Goal: Task Accomplishment & Management: Complete application form

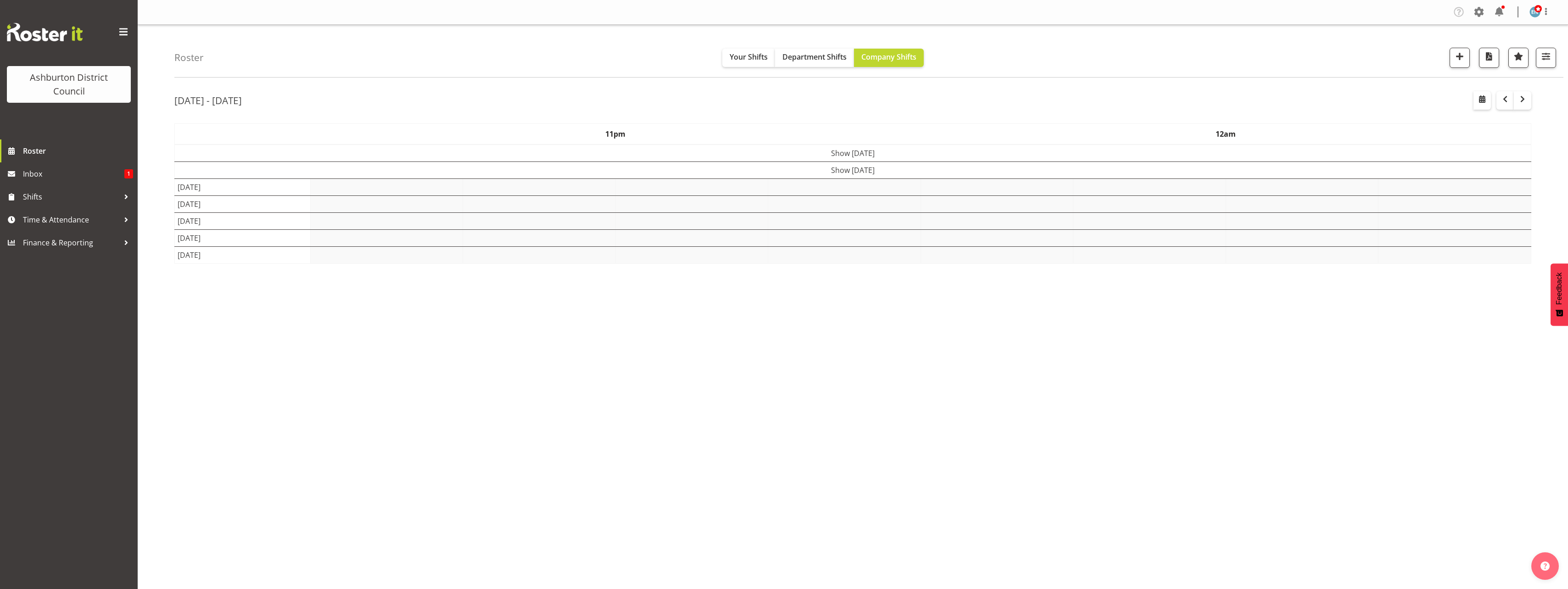
click at [155, 222] on div "Roster Your Shifts Department Shifts Company Shifts 1 Locations [GEOGRAPHIC_DAT…" at bounding box center [853, 238] width 1430 height 426
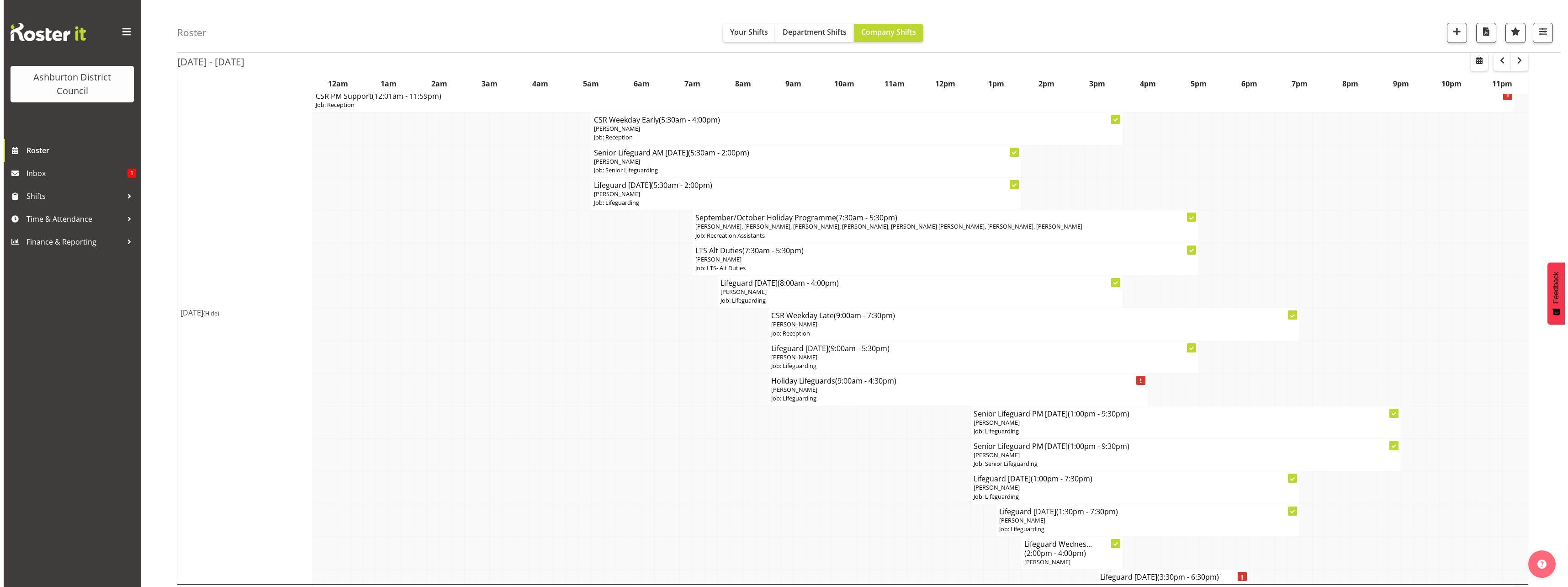
scroll to position [183, 0]
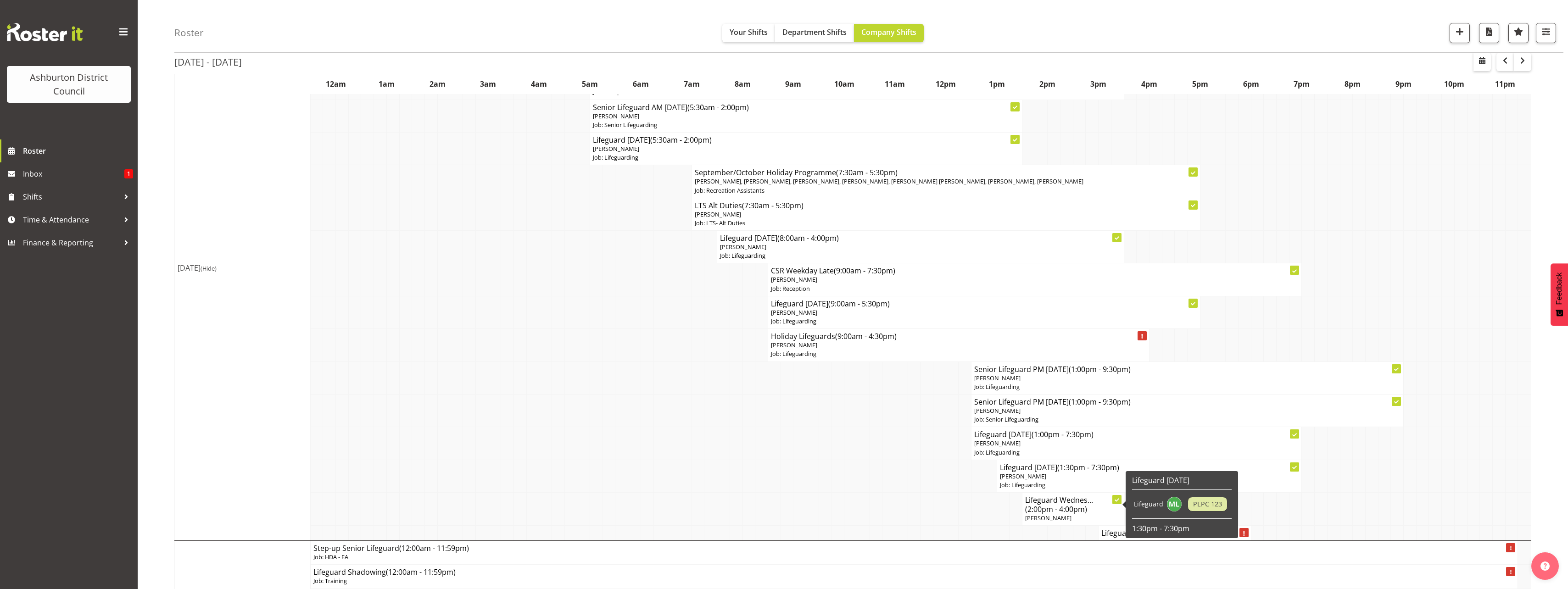
click at [1062, 515] on p "[PERSON_NAME]" at bounding box center [1073, 518] width 96 height 9
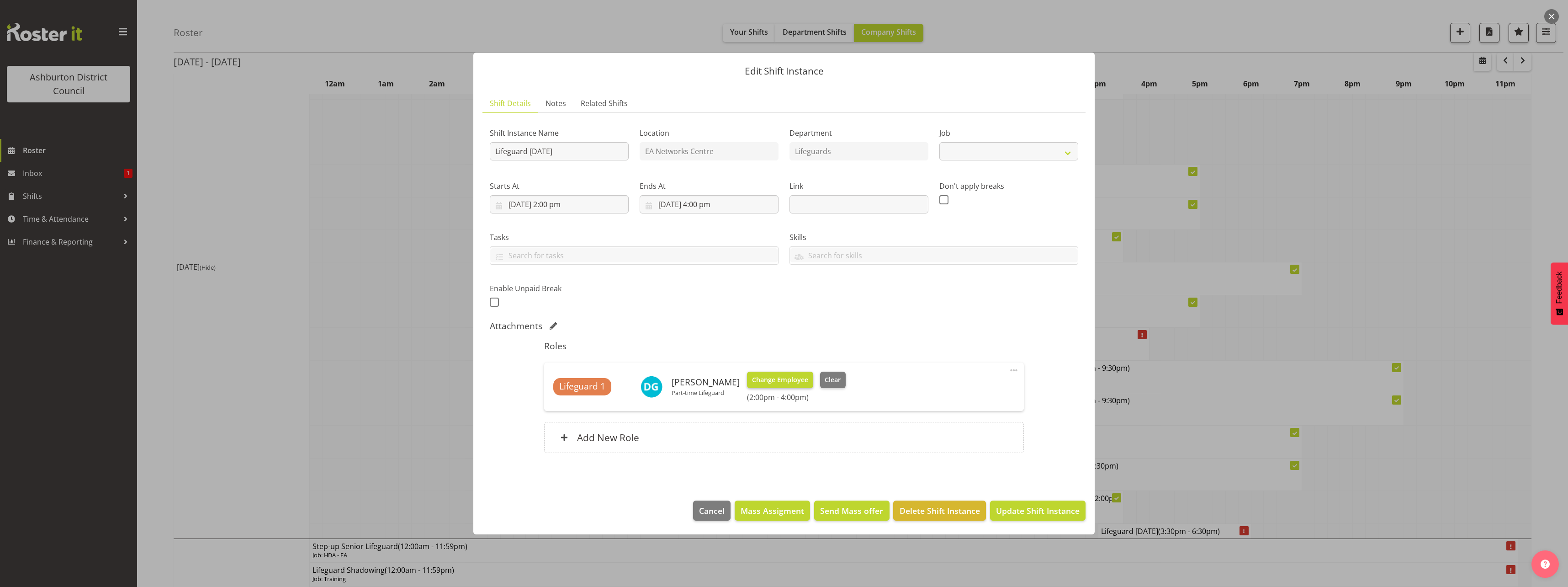
select select "38"
click at [716, 429] on div "Add New Role" at bounding box center [783, 437] width 479 height 31
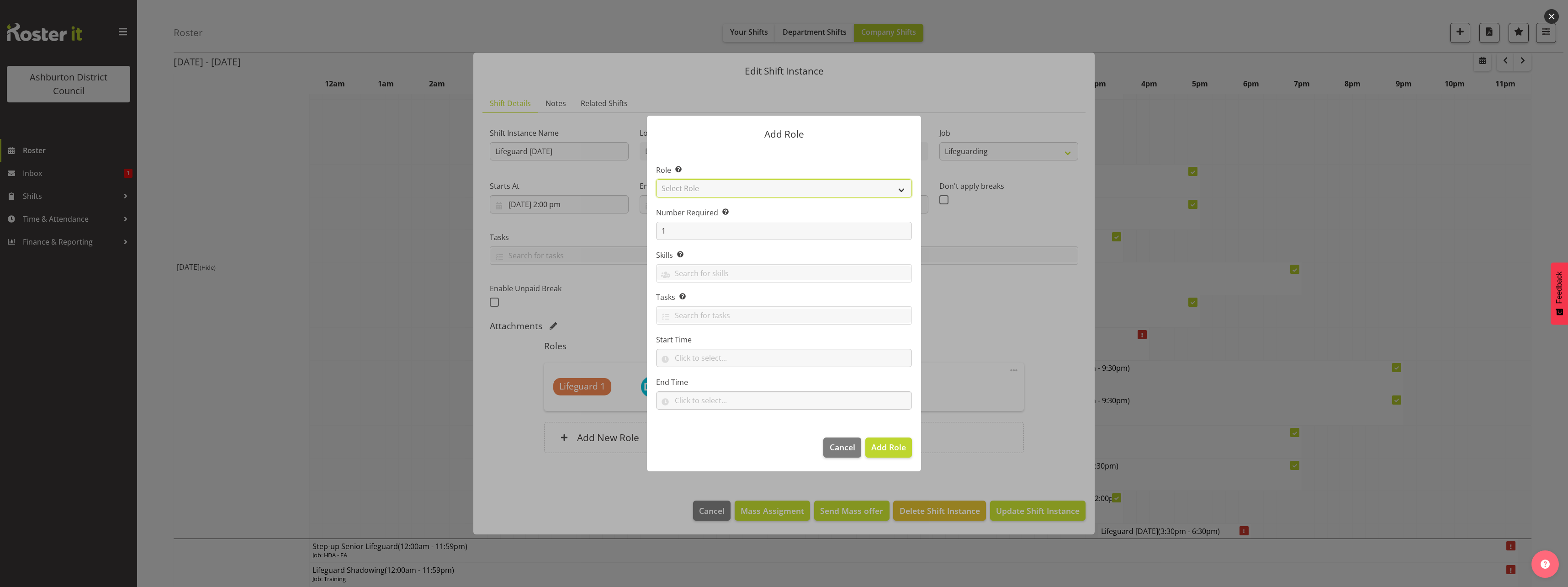
click at [775, 189] on select "Select Role AAGM Deputy Director AAGM Director Archivist Childrens Librarian Co…" at bounding box center [784, 188] width 256 height 18
select select "64"
click at [656, 179] on select "Select Role AAGM Deputy Director AAGM Director Archivist Childrens Librarian Co…" at bounding box center [784, 188] width 256 height 18
click at [687, 362] on input "text" at bounding box center [784, 358] width 256 height 18
click at [717, 386] on select "00 00 01 02 03 04 05 06 07 08 09 10 11 12 13 14 15 16 17 18 19 20 21 22 23" at bounding box center [718, 382] width 21 height 18
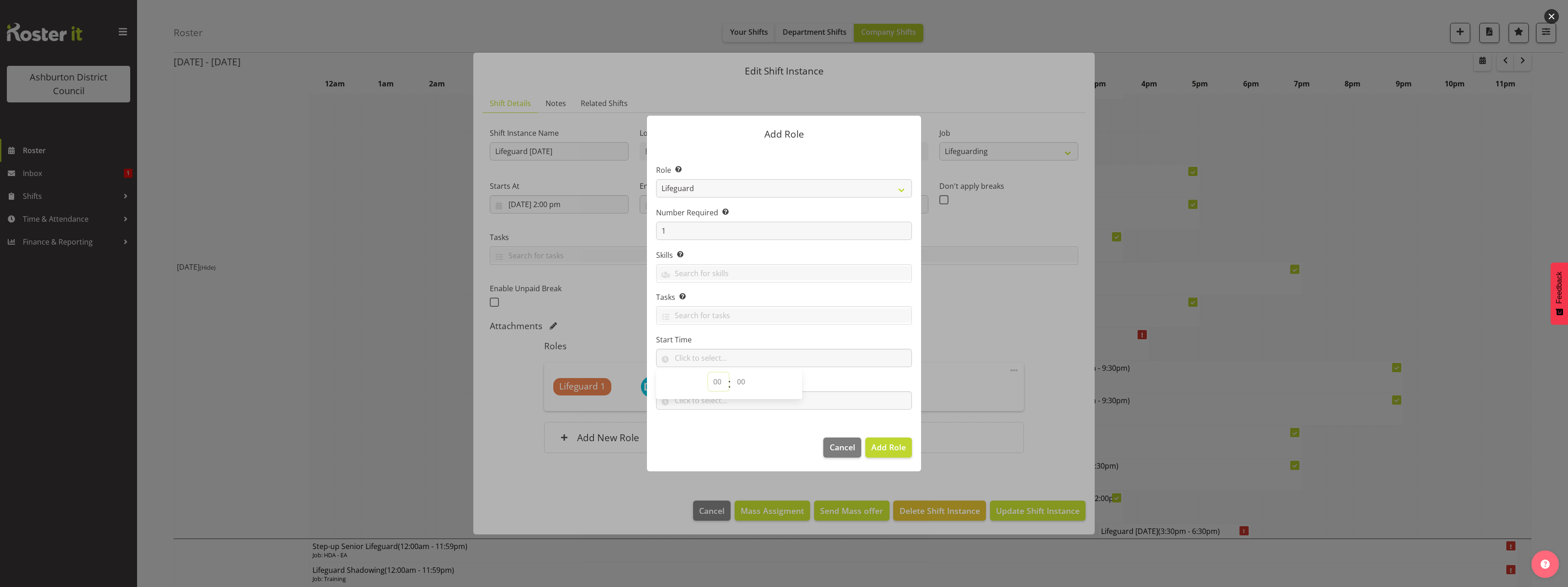
select select "13"
click at [708, 373] on select "00 00 01 02 03 04 05 06 07 08 09 10 11 12 13 14 15 16 17 18 19 20 21 22 23" at bounding box center [718, 382] width 21 height 18
click at [740, 379] on select "00 00 01 02 03 04 05 06 07 08 09 10 11 12 13 14 15 16 17 18 19 20 21 22 23 24 2…" at bounding box center [742, 382] width 21 height 18
select select "30"
click at [732, 373] on select "00 00 01 02 03 04 05 06 07 08 09 10 11 12 13 14 15 16 17 18 19 20 21 22 23 24 2…" at bounding box center [742, 382] width 21 height 18
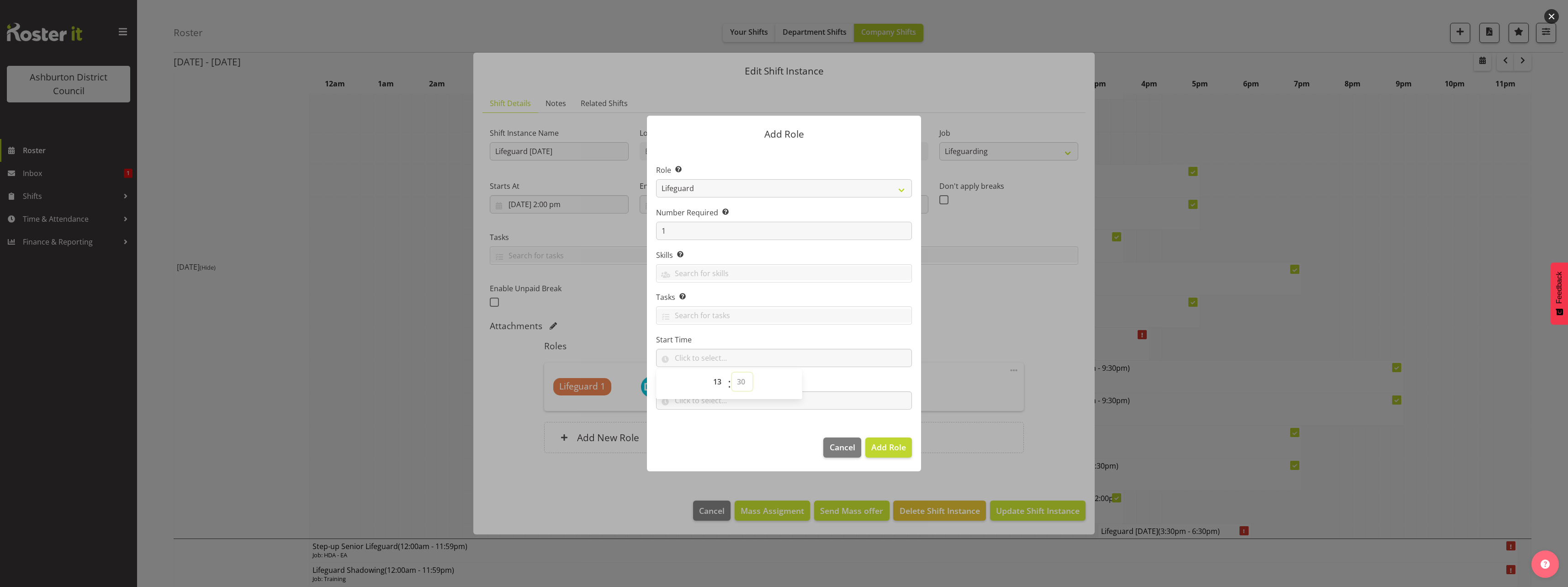
type input "13:30"
click at [901, 374] on section "Role Select the role you wish to add to the shift. AAGM Deputy Director AAGM Di…" at bounding box center [784, 287] width 274 height 279
click at [682, 400] on input "text" at bounding box center [784, 400] width 256 height 18
click at [718, 424] on select "00 00 01 02 03 04 05 06 07 08 09 10 11 12 13 14 15 16 17 18 19 20 21 22 23" at bounding box center [718, 424] width 21 height 18
select select "16"
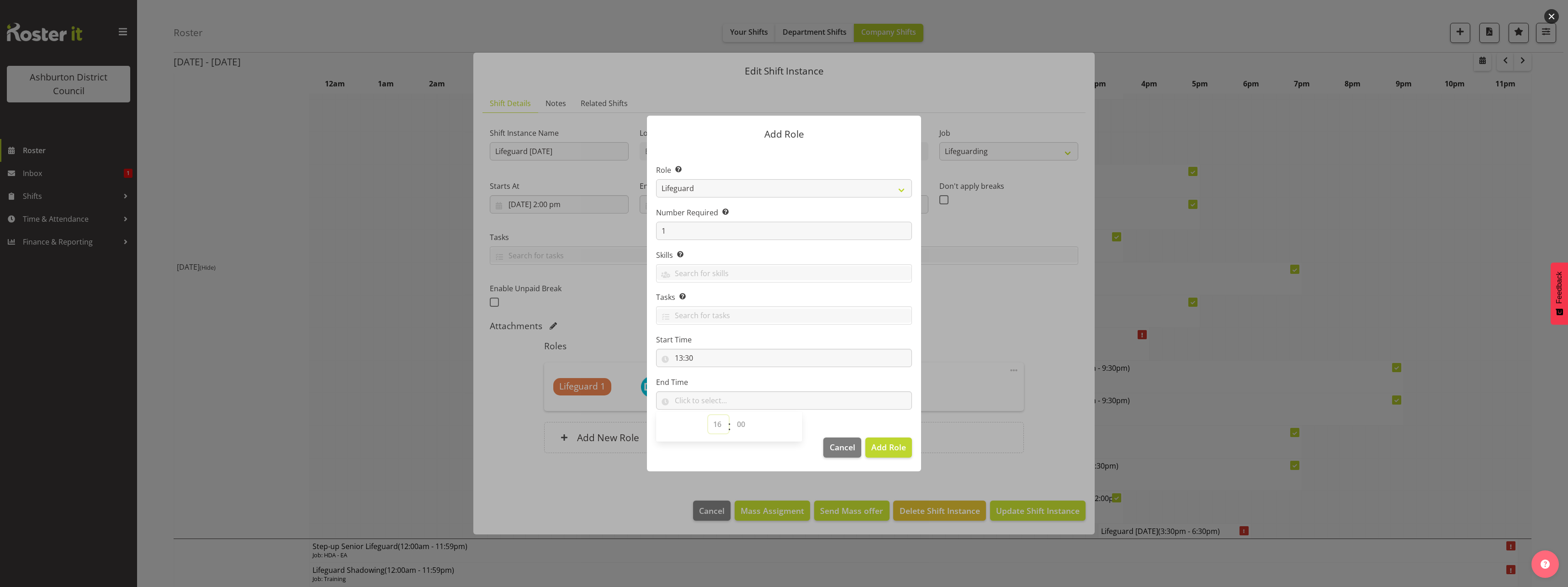
click at [708, 415] on select "00 00 01 02 03 04 05 06 07 08 09 10 11 12 13 14 15 16 17 18 19 20 21 22 23" at bounding box center [718, 424] width 21 height 18
click at [744, 430] on select "00 00 01 02 03 04 05 06 07 08 09 10 11 12 13 14 15 16 17 18 19 20 21 22 23 24 2…" at bounding box center [742, 424] width 21 height 18
select select "0"
click at [732, 415] on select "00 00 01 02 03 04 05 06 07 08 09 10 11 12 13 14 15 16 17 18 19 20 21 22 23 24 2…" at bounding box center [742, 424] width 21 height 18
type input "16:00"
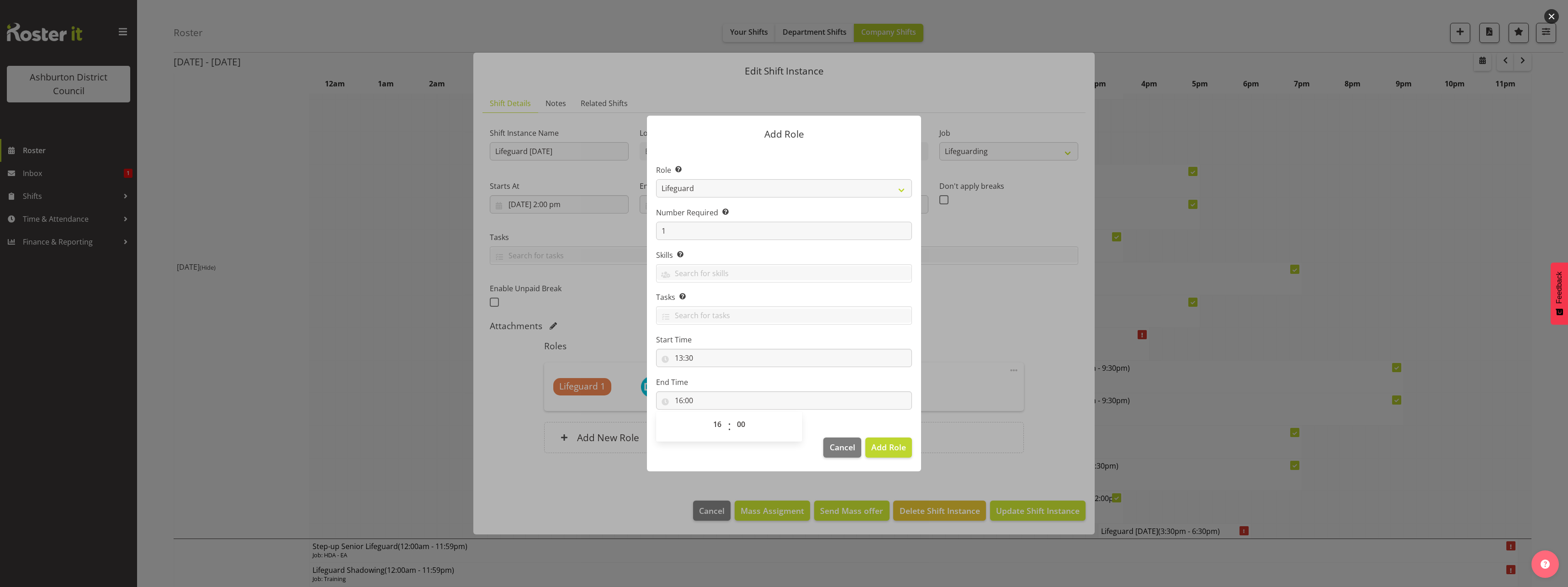
click at [853, 331] on section "Role Select the role you wish to add to the shift. AAGM Deputy Director AAGM Di…" at bounding box center [784, 287] width 274 height 279
click at [896, 449] on span "Add Role" at bounding box center [888, 447] width 35 height 11
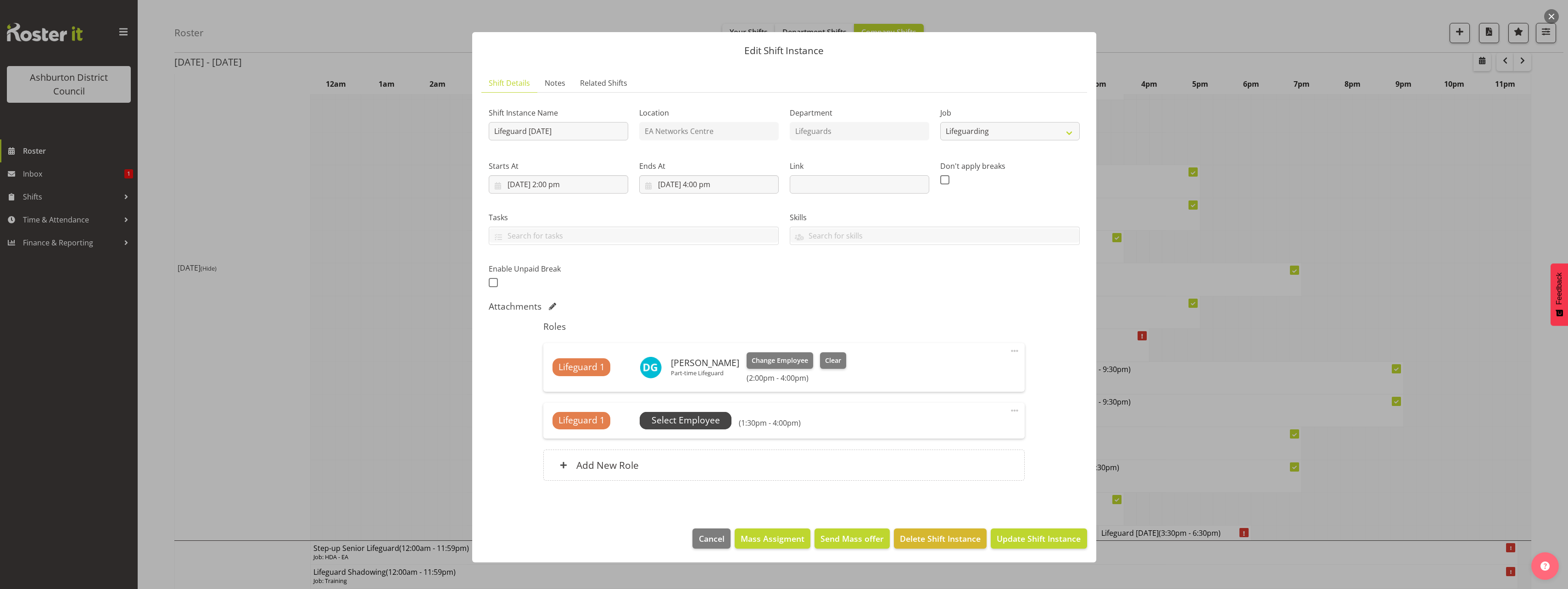
click at [685, 418] on span "Select Employee" at bounding box center [686, 420] width 68 height 13
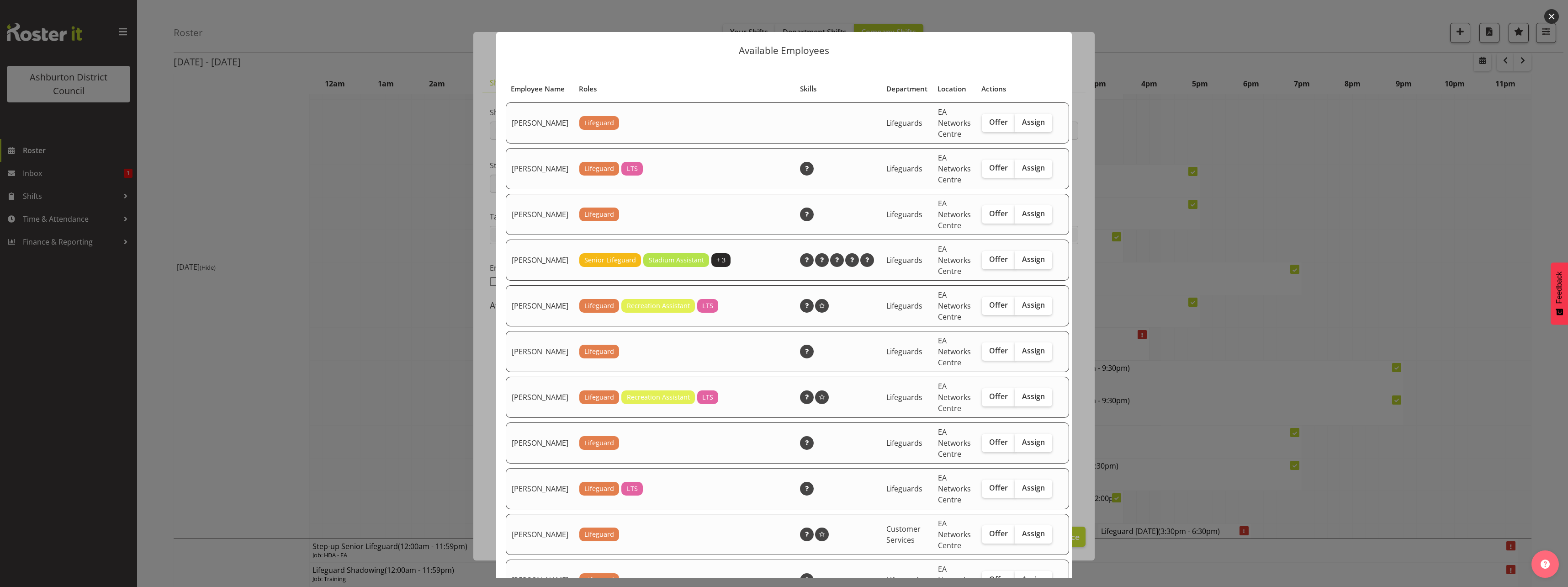
scroll to position [228, 0]
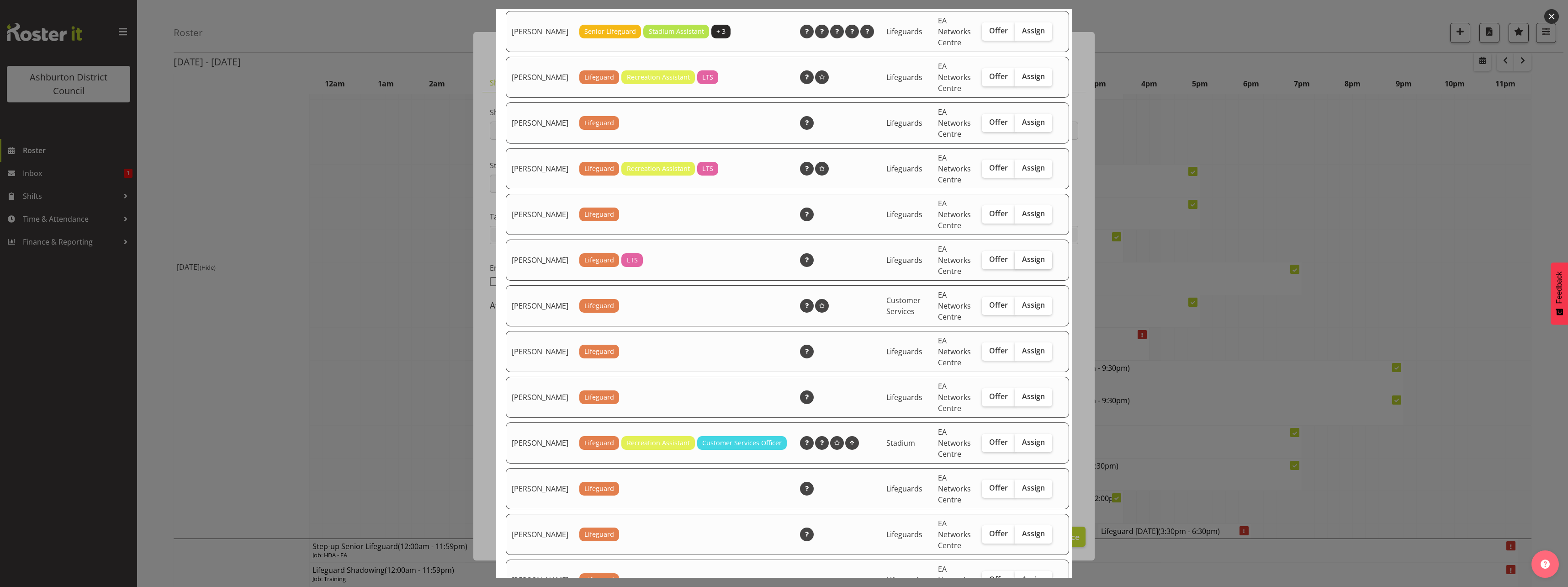
click at [1023, 264] on span "Assign" at bounding box center [1034, 259] width 23 height 9
click at [1021, 262] on input "Assign" at bounding box center [1018, 259] width 6 height 6
checkbox input "true"
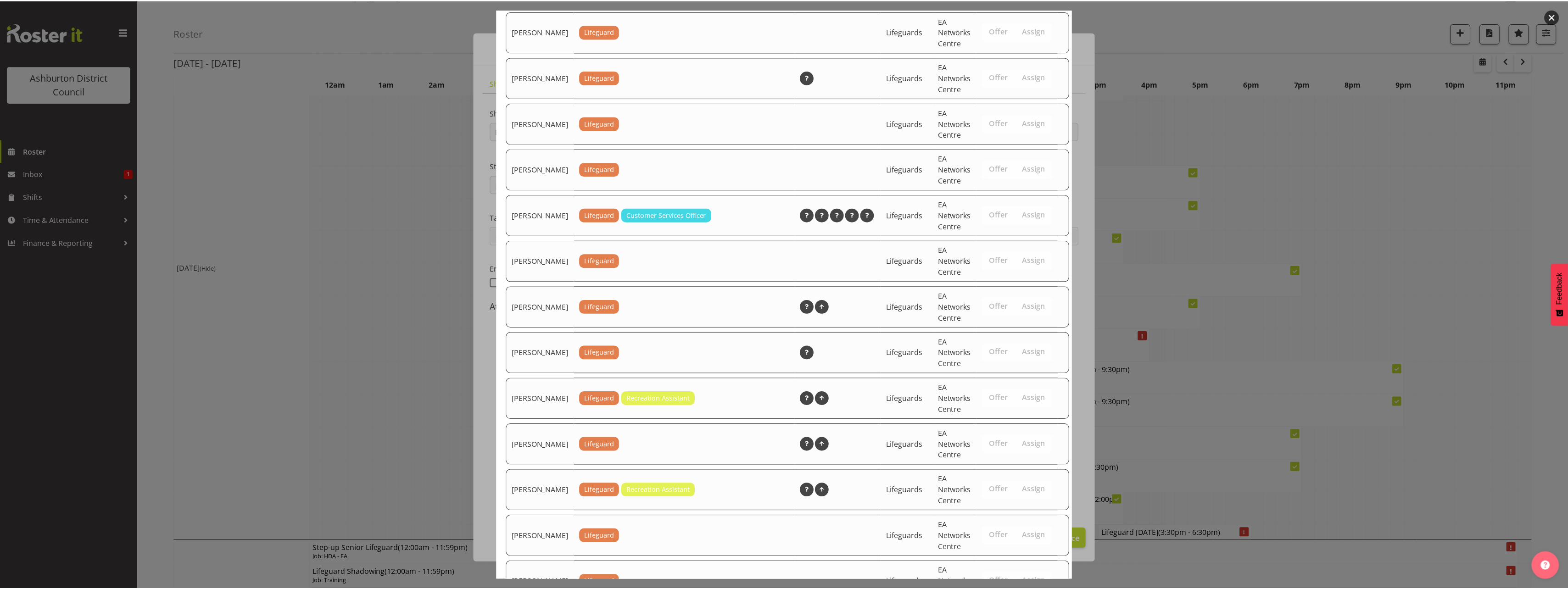
scroll to position [1054, 0]
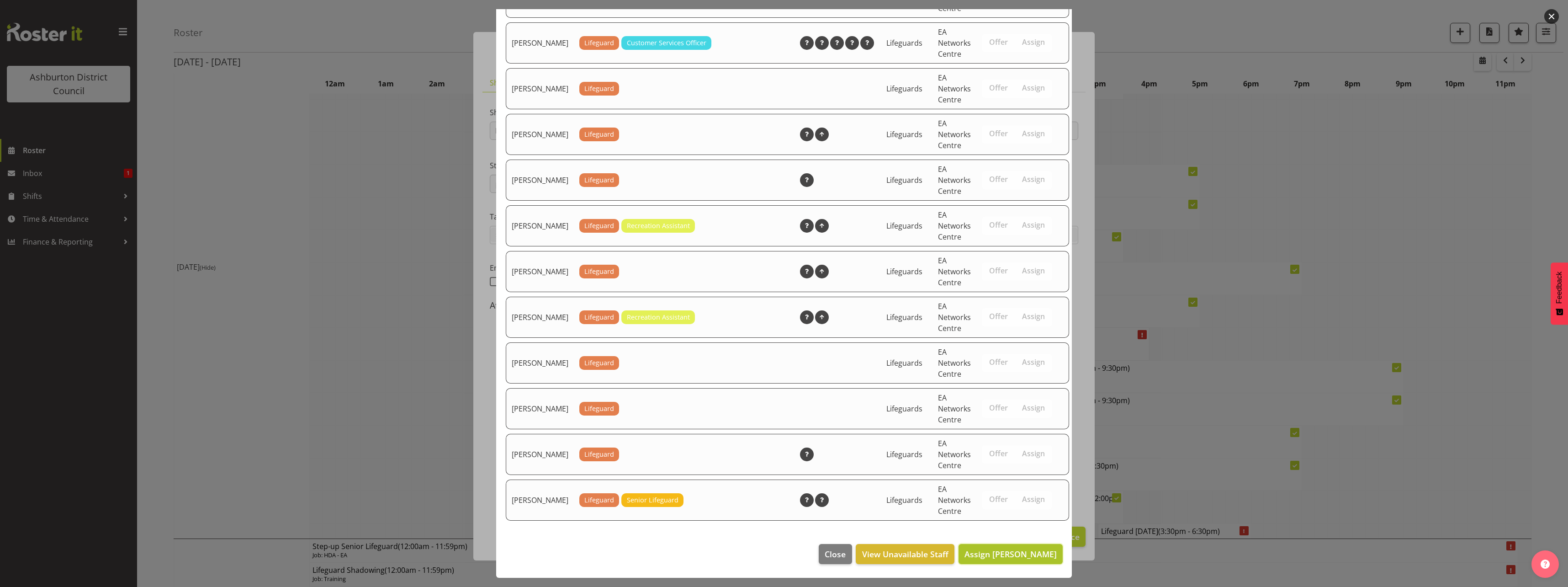
click at [992, 553] on span "Assign Harrison Doak" at bounding box center [1010, 554] width 93 height 11
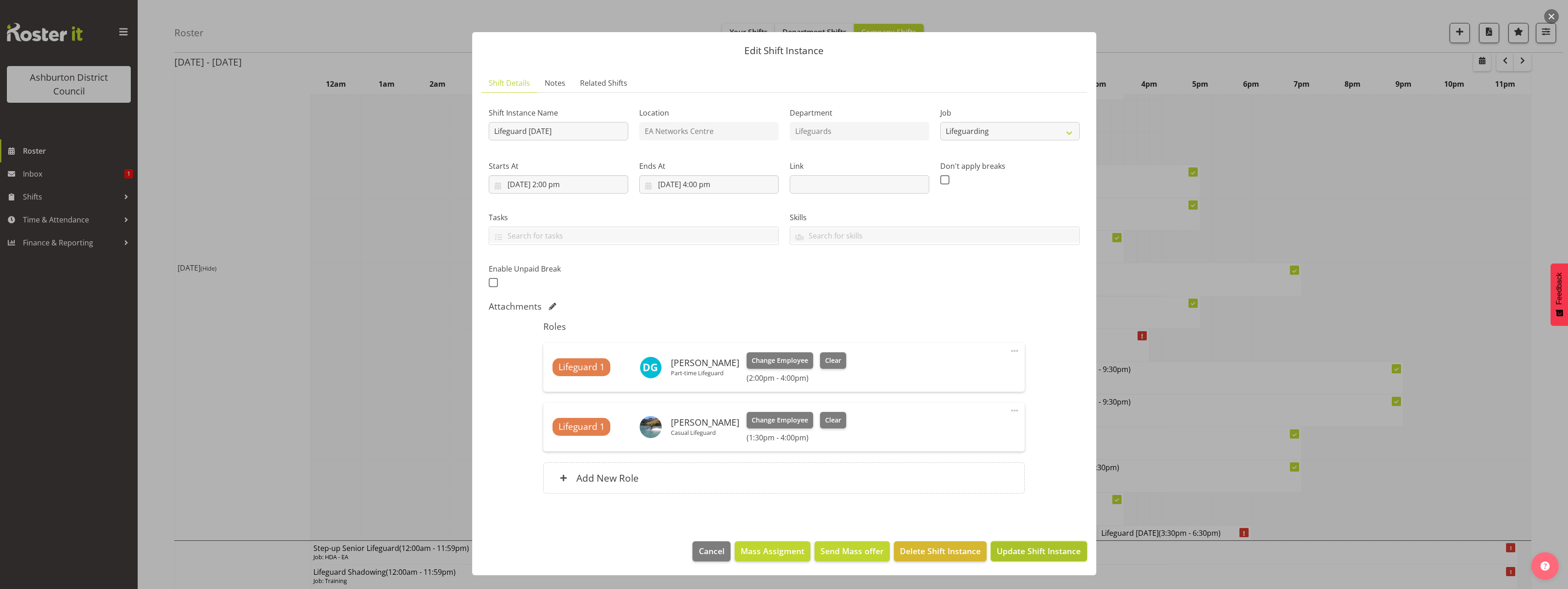
click at [1048, 552] on span "Update Shift Instance" at bounding box center [1038, 551] width 84 height 12
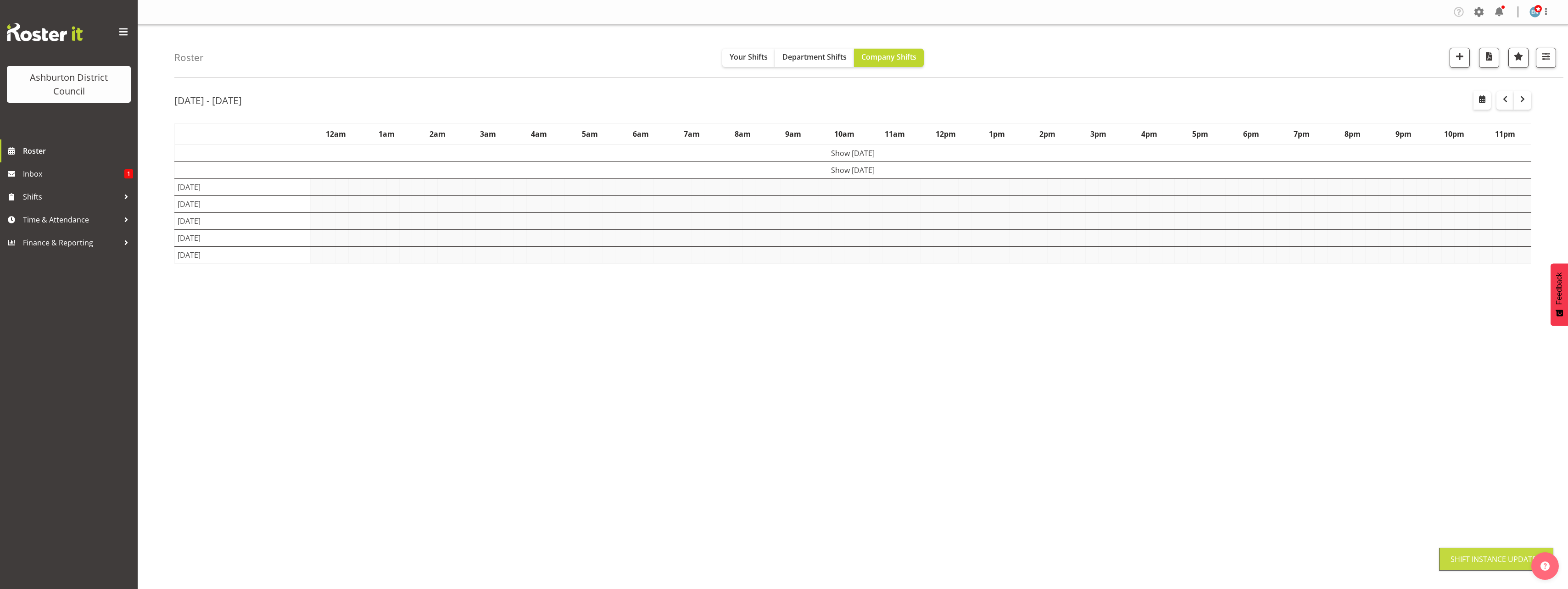
click at [1540, 449] on div "Sep 22nd - 28th, 2025 September 22 - 28, 2025 Today Day Week Fortnight Month ca…" at bounding box center [871, 268] width 1394 height 367
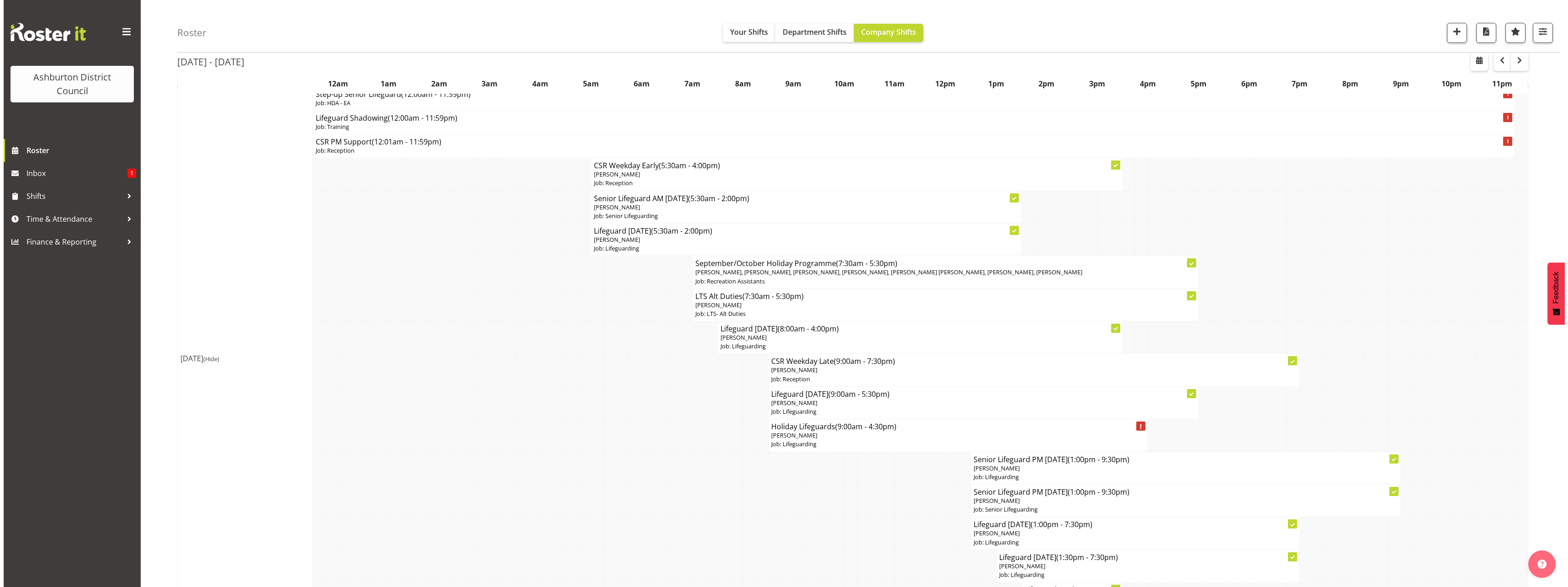
scroll to position [137, 0]
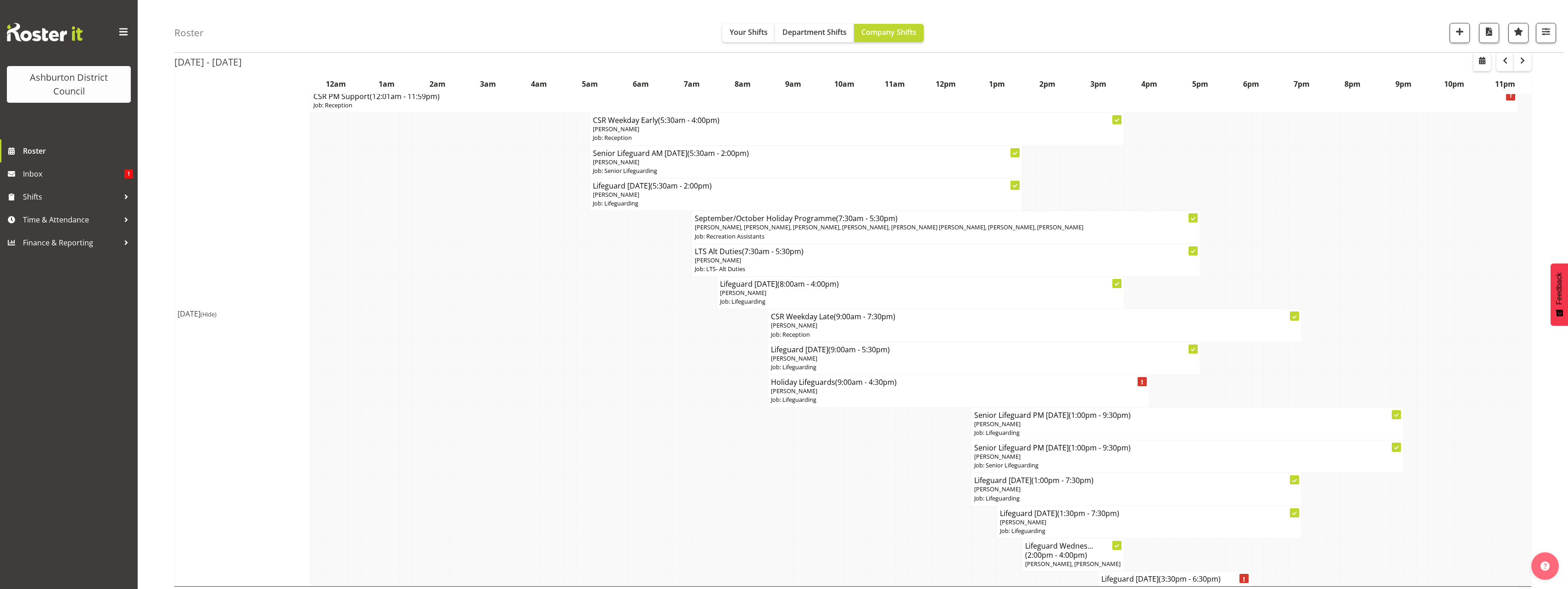
click at [1116, 522] on p "[PERSON_NAME]" at bounding box center [1149, 522] width 299 height 9
select select
select select "8"
select select "2025"
select select "13"
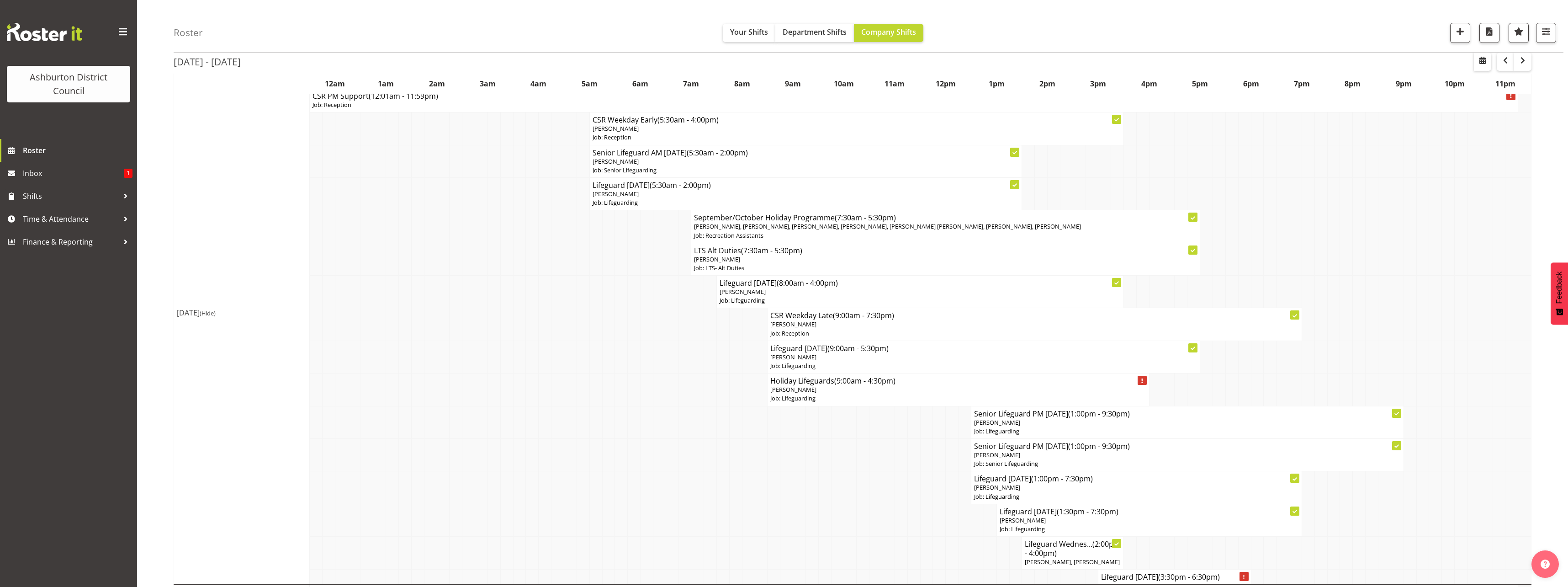
select select "30"
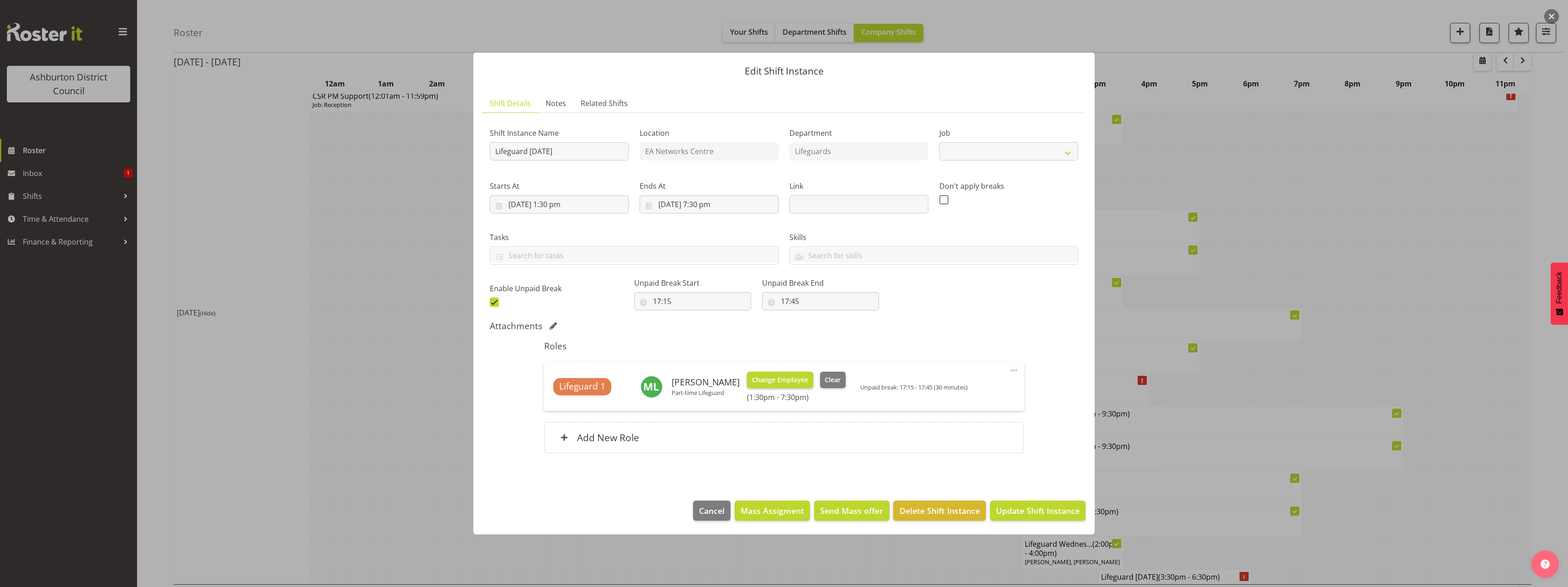
select select "38"
click at [561, 205] on input "24/09/2025, 1:30 pm" at bounding box center [559, 204] width 139 height 18
click at [555, 402] on select "00 01 02 03 04 05 06 07 08 09 10 11 12 13 14 15 16 17 18 19 20 21 22 23" at bounding box center [559, 398] width 21 height 18
select select "15"
click at [549, 389] on select "00 01 02 03 04 05 06 07 08 09 10 11 12 13 14 15 16 17 18 19 20 21 22 23" at bounding box center [559, 398] width 21 height 18
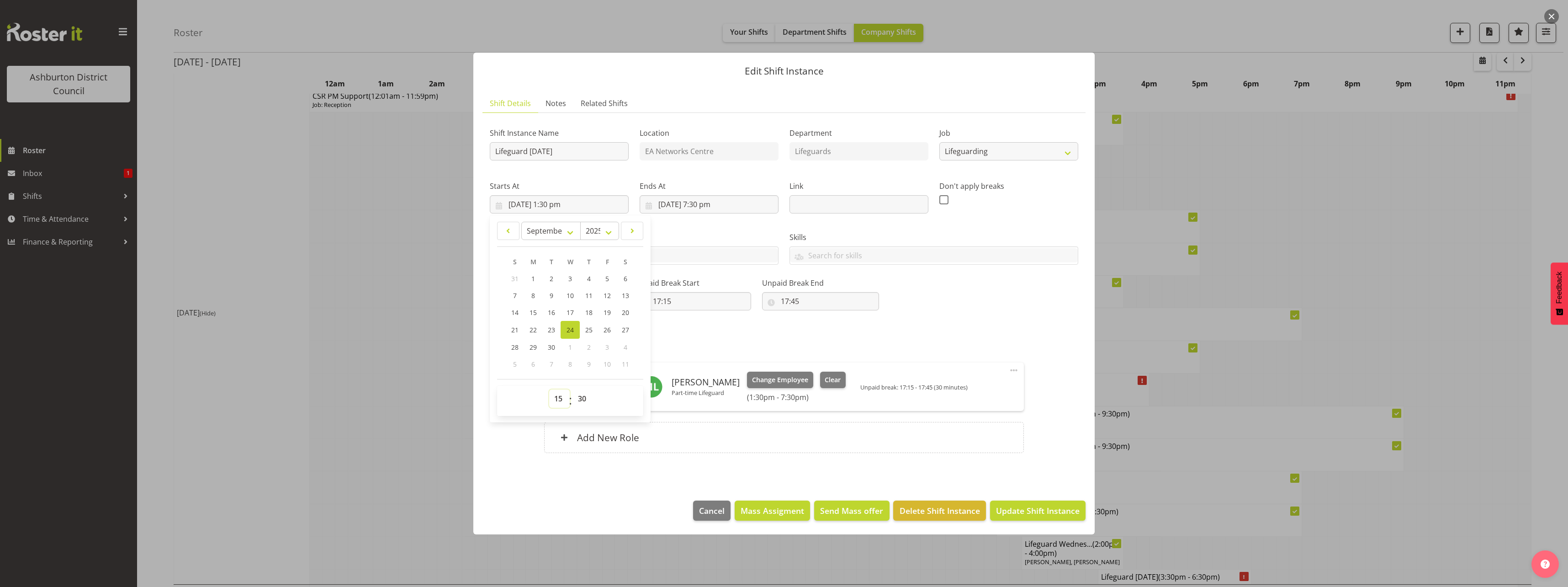
type input "24/09/2025, 3:30 pm"
click at [937, 317] on div "Shift Instance Name Lifeguard Wednesday Location EA Networks Centre Department …" at bounding box center [784, 292] width 589 height 343
click at [494, 300] on span at bounding box center [494, 302] width 9 height 9
click at [494, 300] on input "checkbox" at bounding box center [493, 302] width 6 height 6
checkbox input "false"
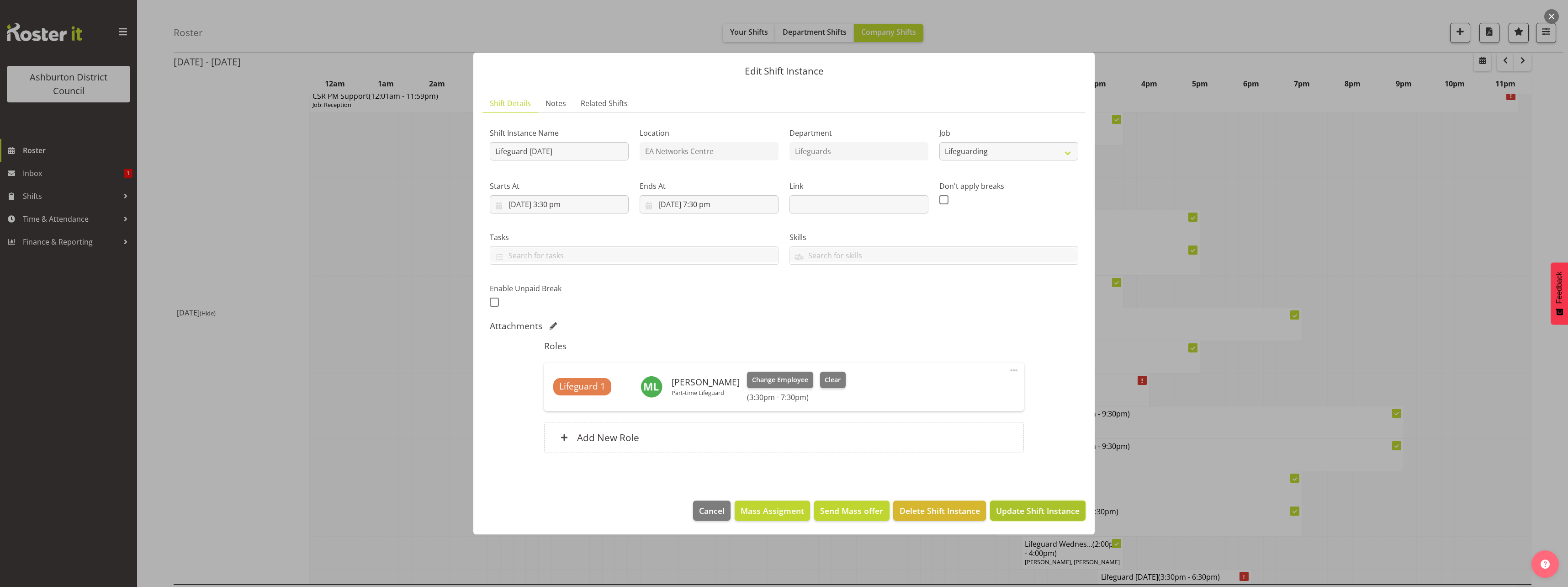
click at [1051, 510] on span "Update Shift Instance" at bounding box center [1037, 511] width 83 height 12
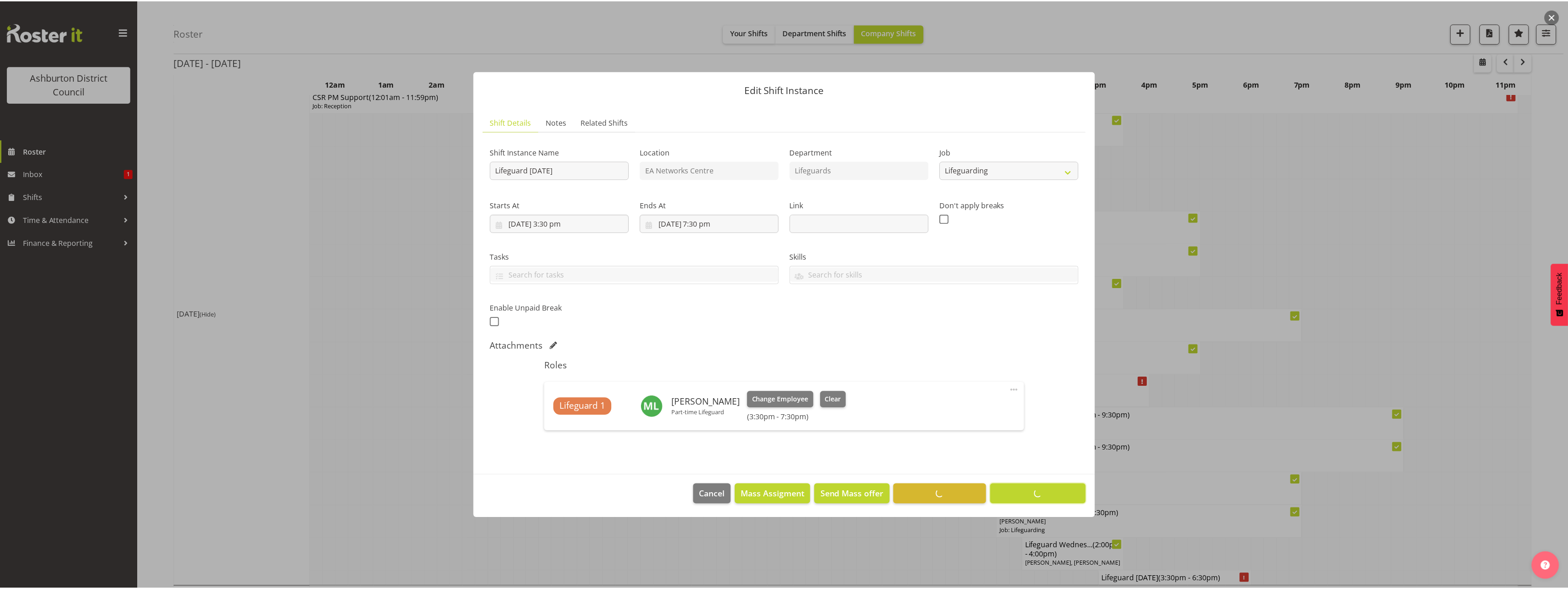
scroll to position [0, 0]
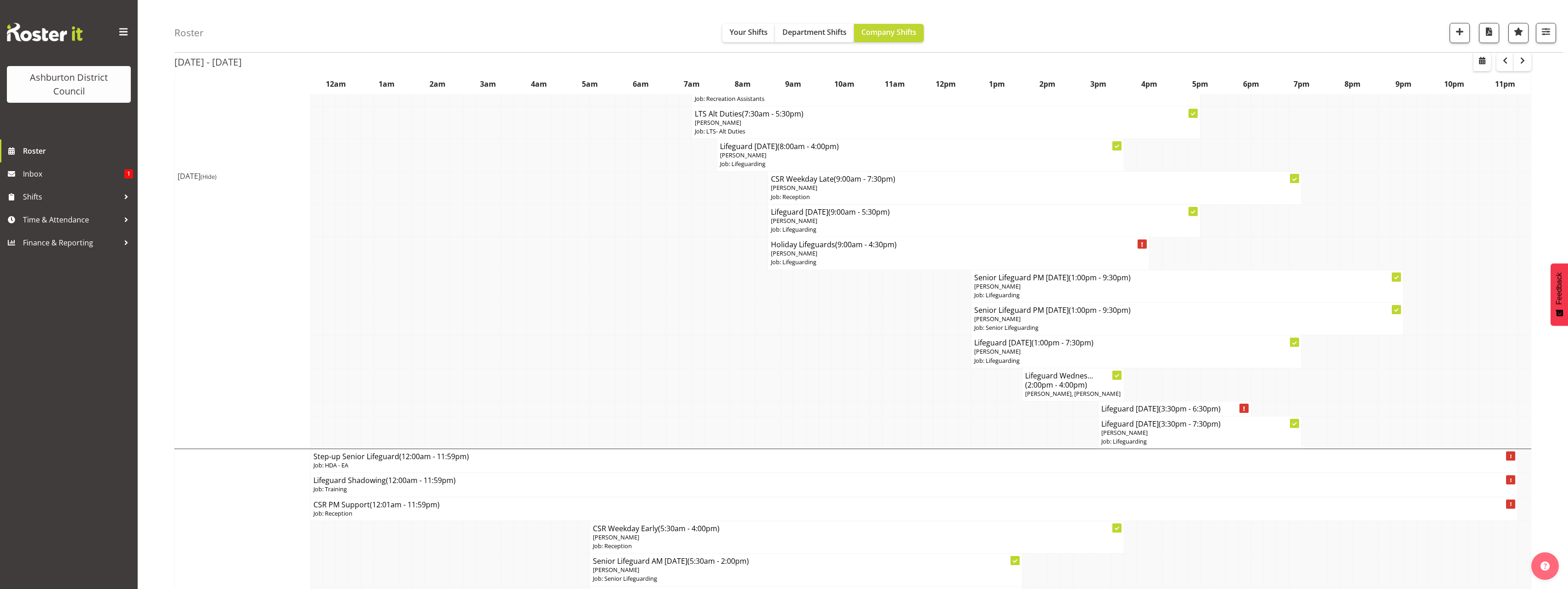
scroll to position [367, 0]
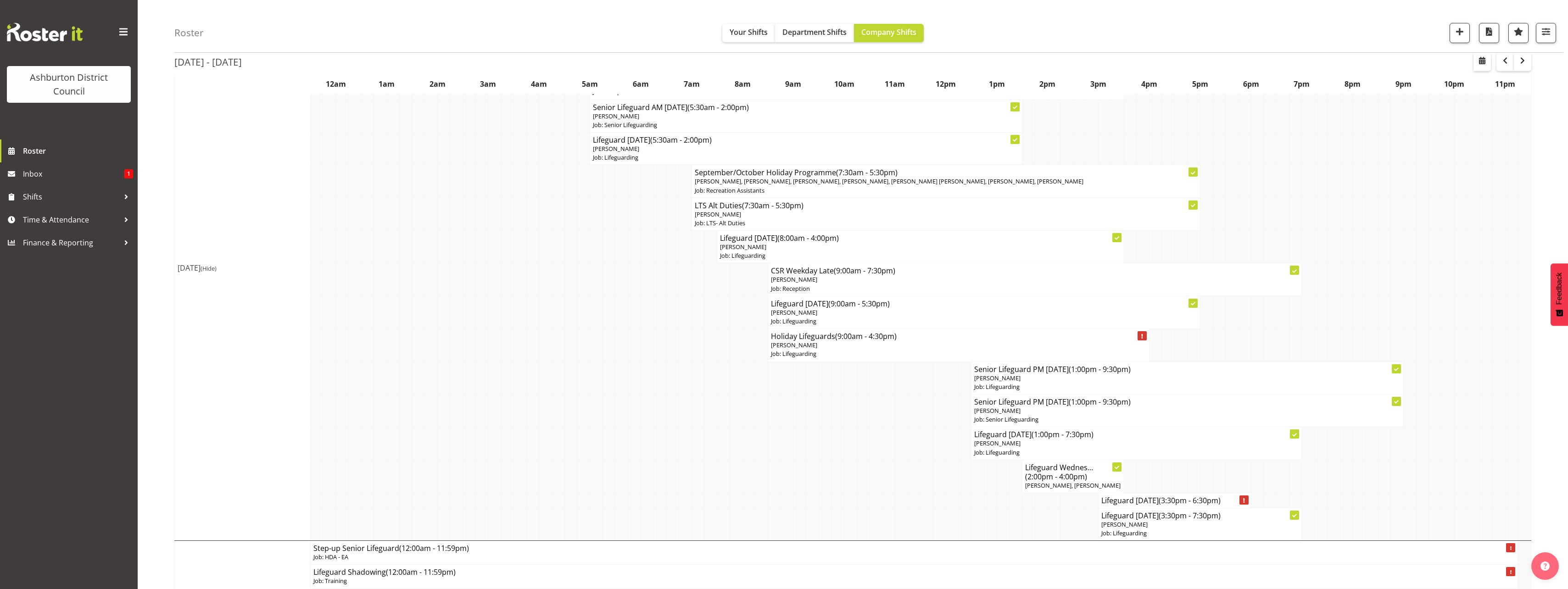
scroll to position [137, 0]
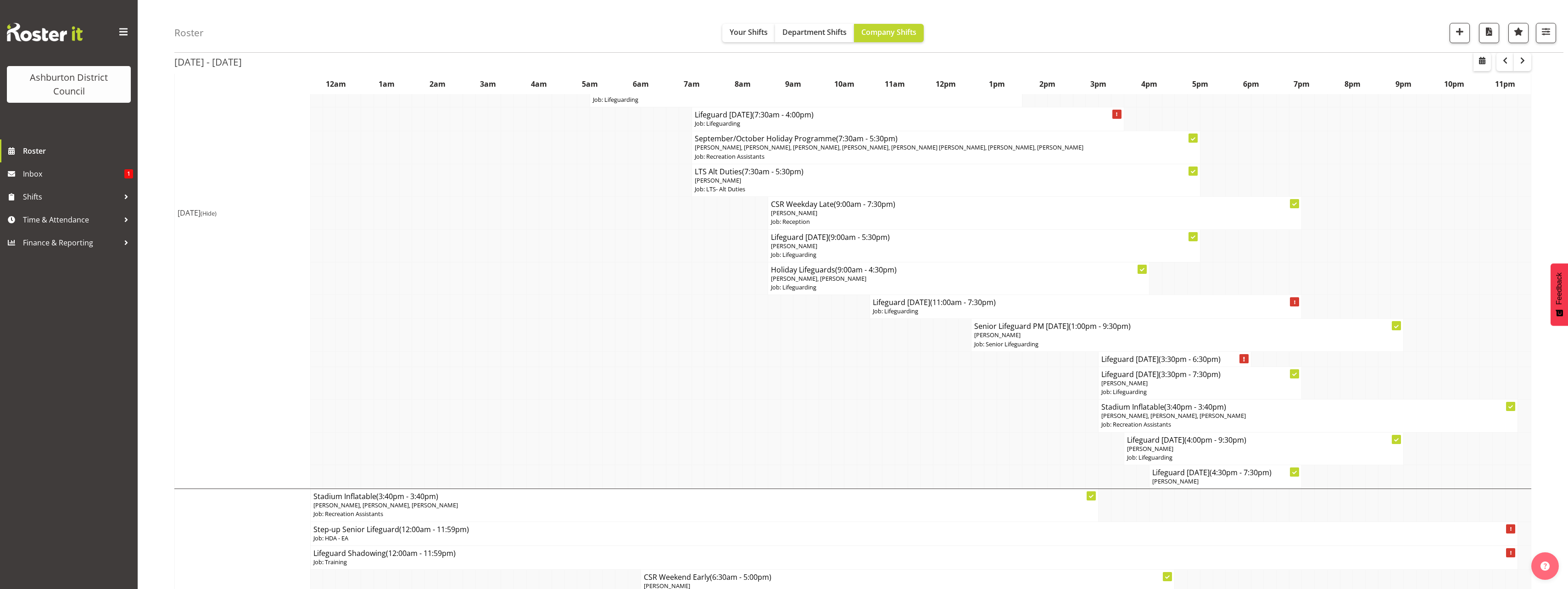
scroll to position [1284, 0]
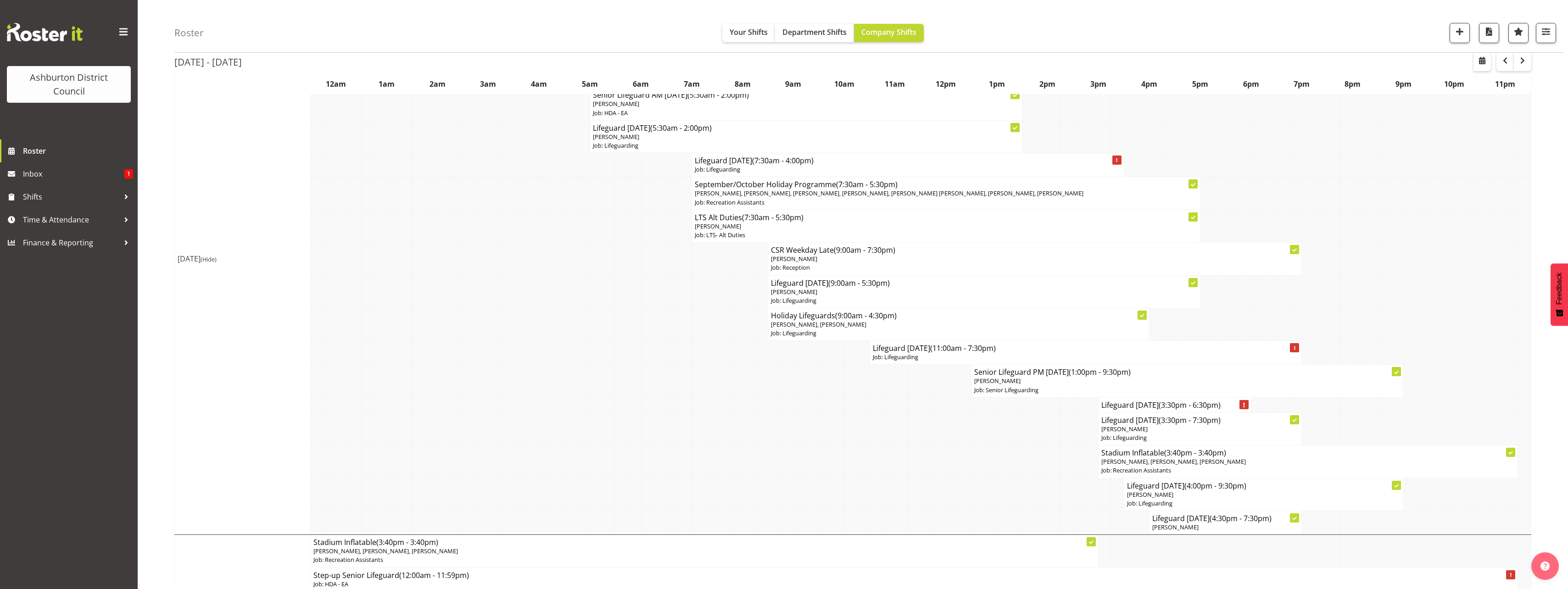
click at [1545, 431] on div "Sep 22nd - 28th, 2025 September 22 - 28, 2025 Today Day Week Fortnight Month ca…" at bounding box center [871, 150] width 1394 height 2701
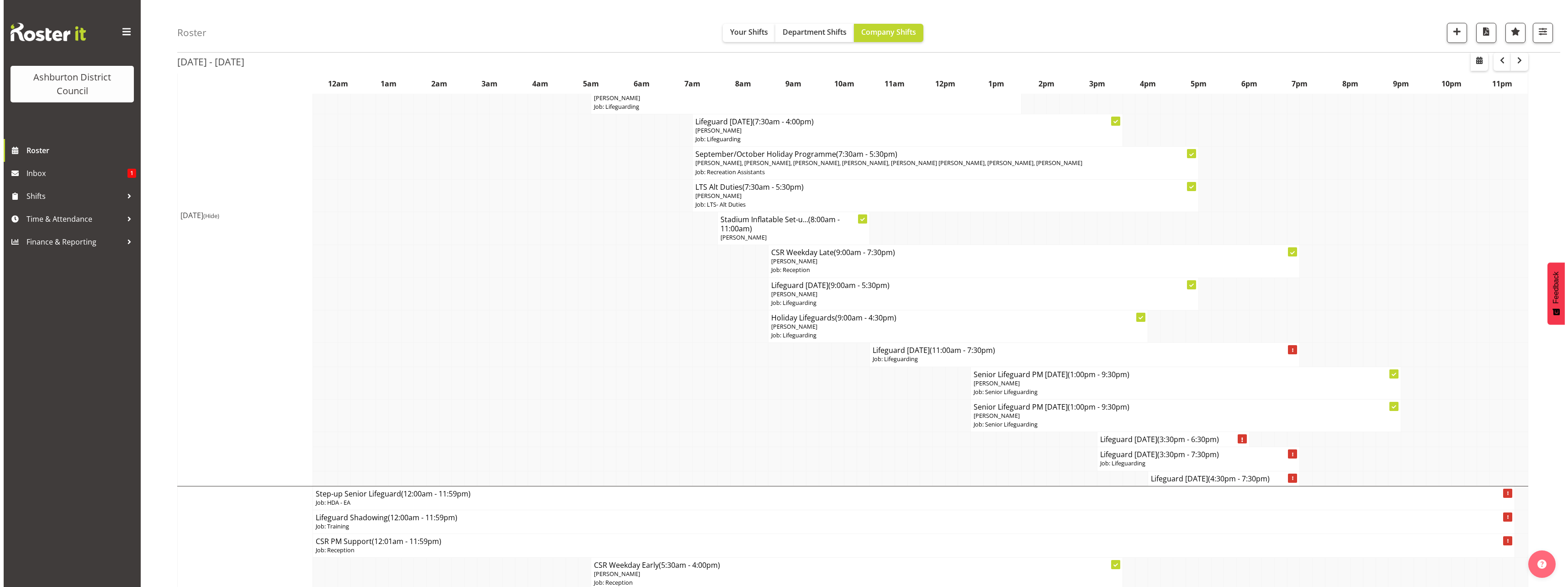
scroll to position [686, 0]
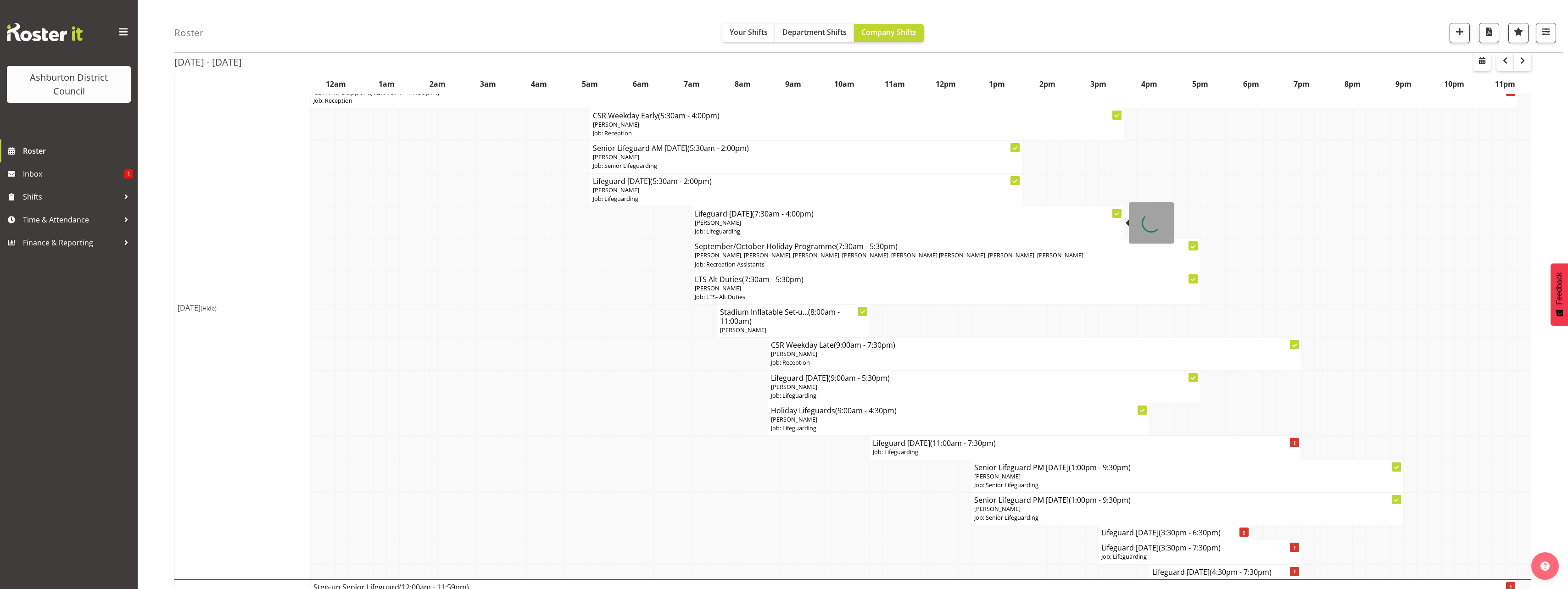
click at [748, 232] on p "Job: Lifeguarding" at bounding box center [907, 232] width 426 height 9
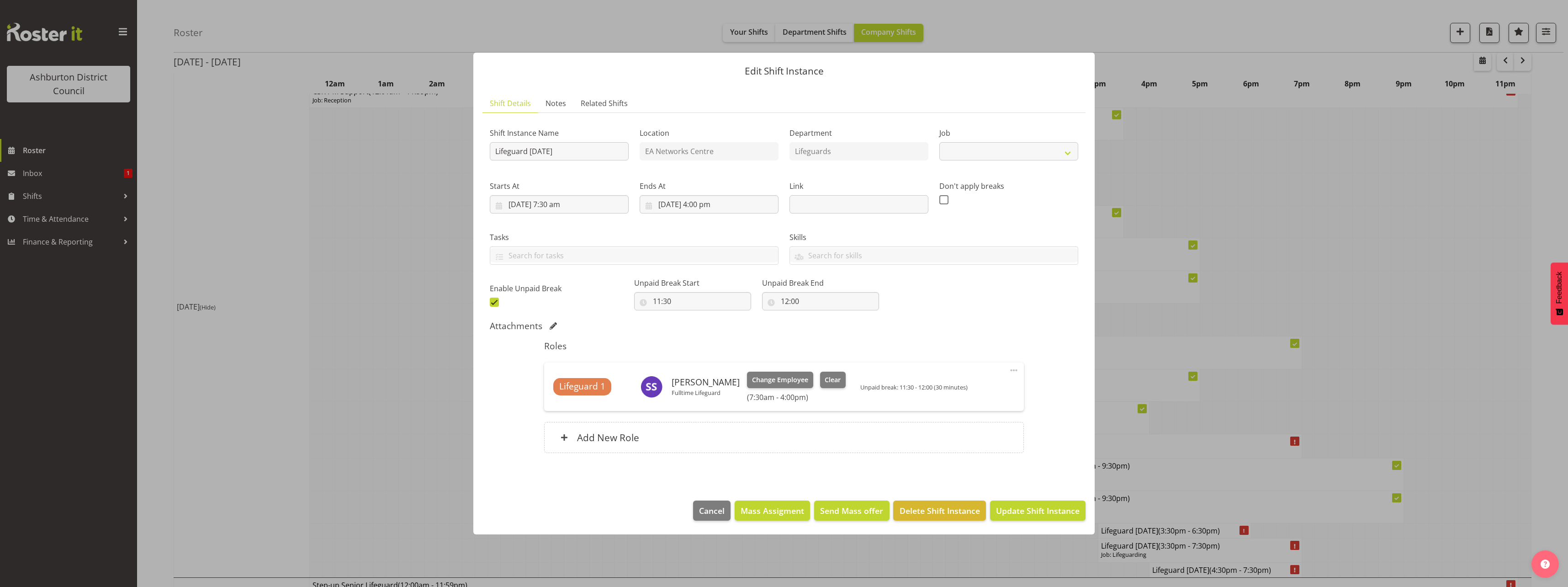
select select "38"
click at [825, 374] on span "Clear" at bounding box center [833, 379] width 16 height 10
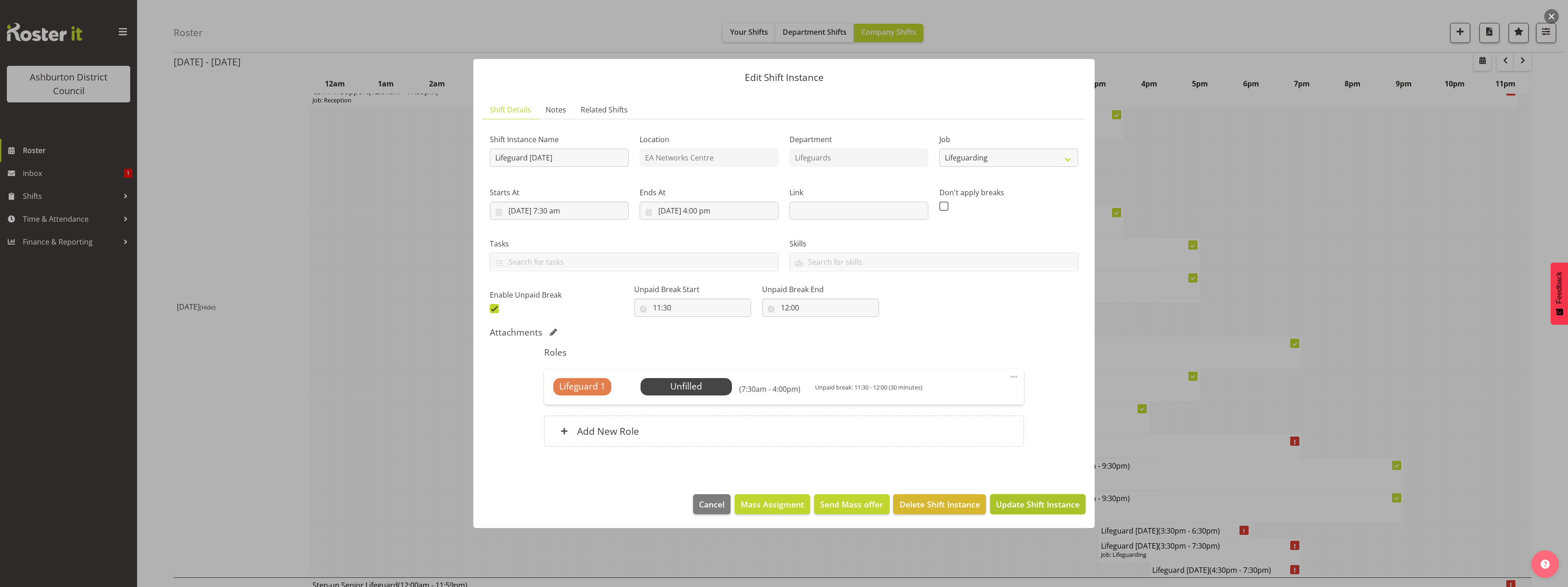
click at [1069, 501] on span "Update Shift Instance" at bounding box center [1037, 504] width 83 height 12
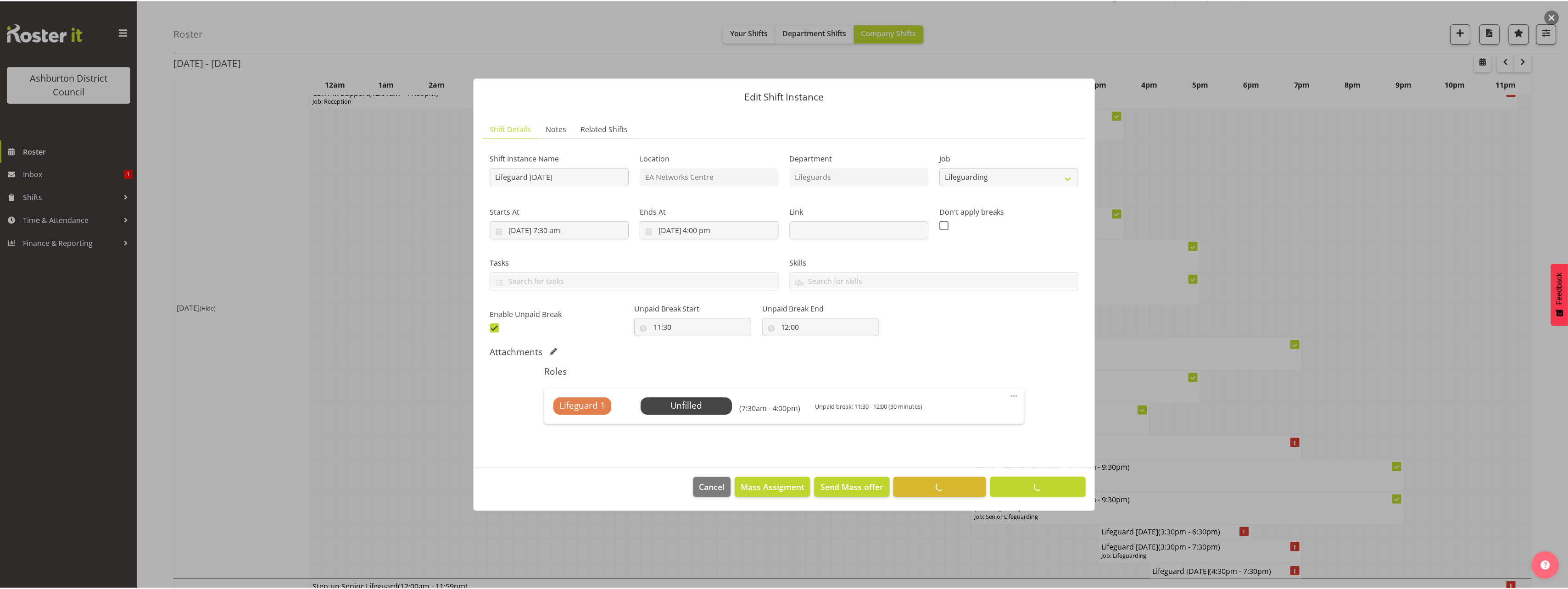
scroll to position [0, 0]
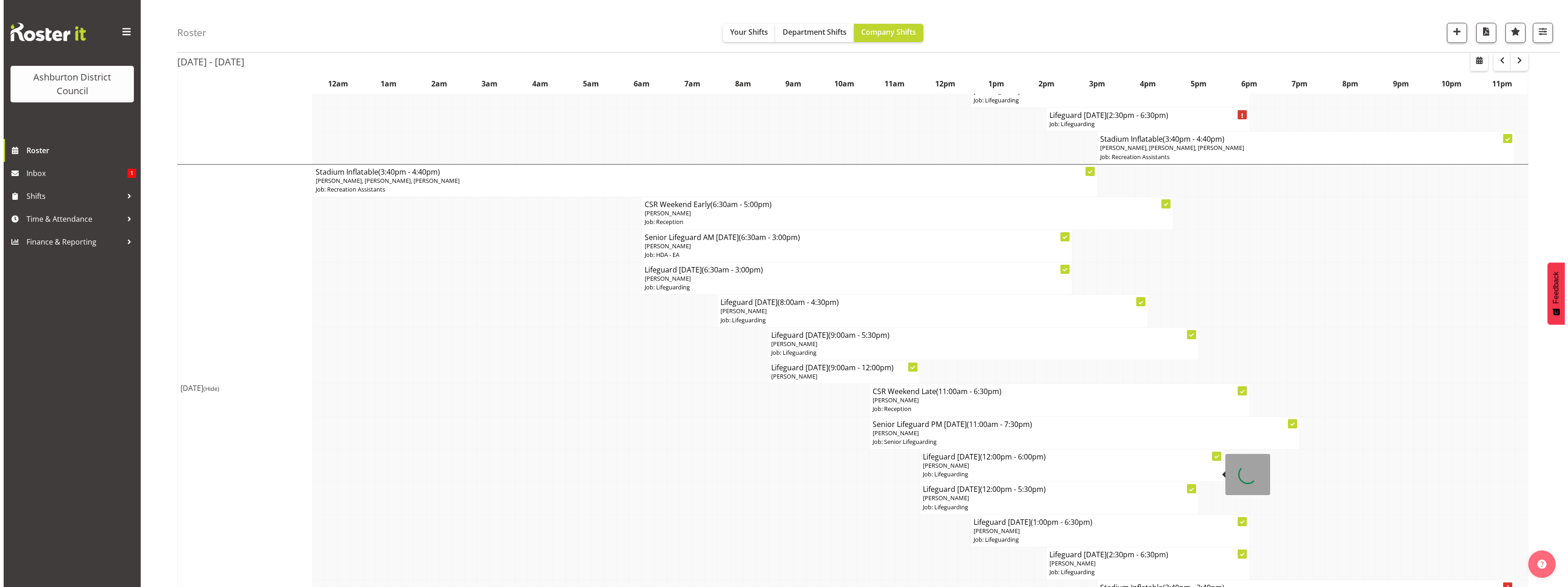
scroll to position [2181, 0]
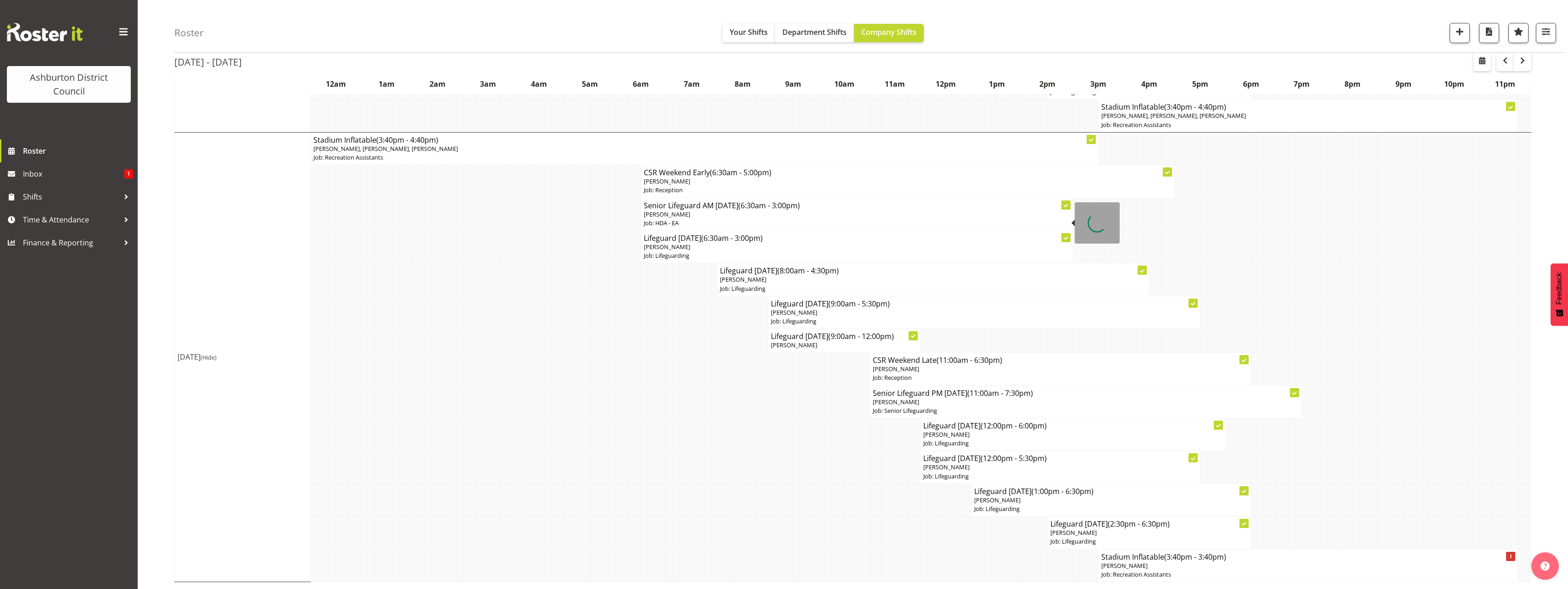
click at [669, 214] on span "Sawyer Stewart" at bounding box center [667, 214] width 46 height 9
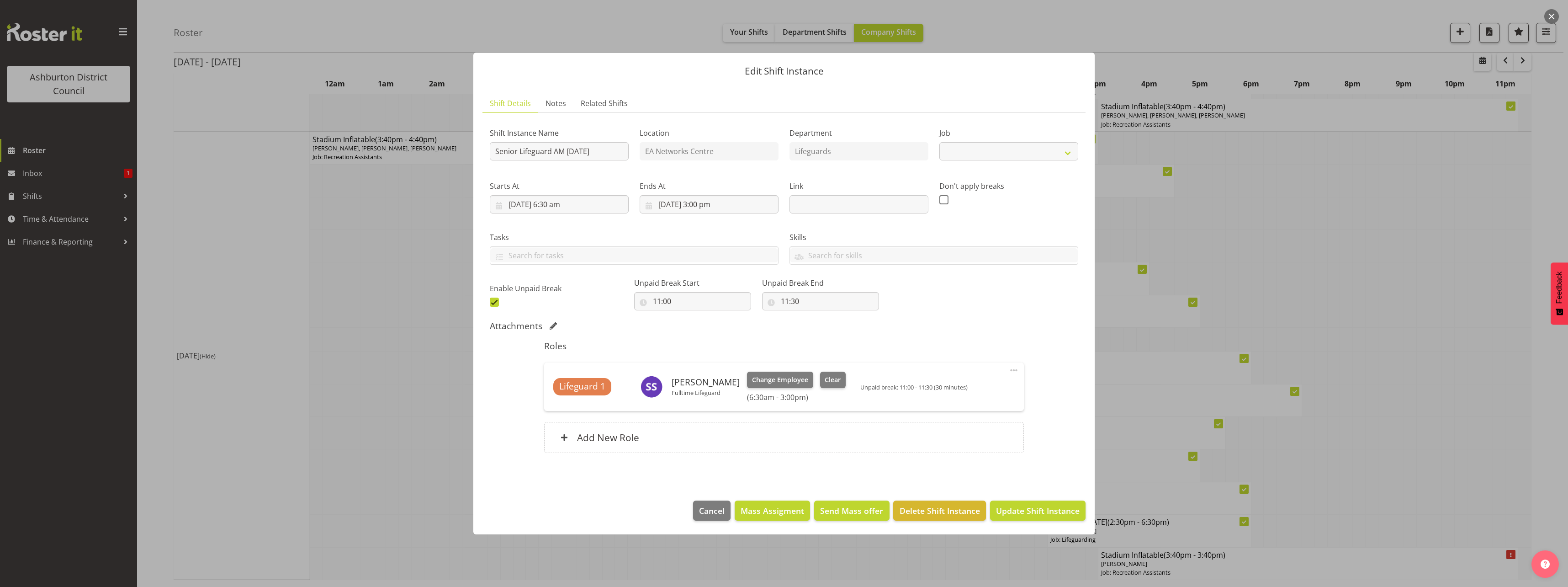
select select "34"
click at [831, 381] on span "Clear" at bounding box center [833, 379] width 16 height 10
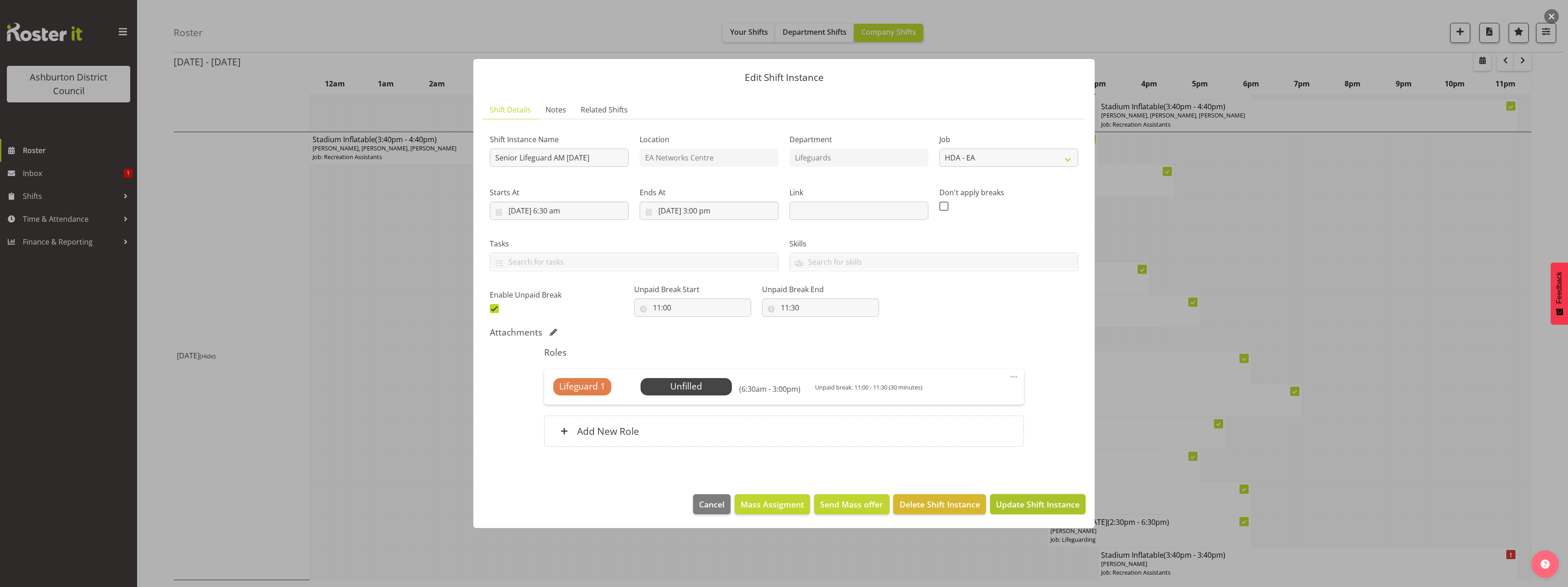
click at [1056, 500] on span "Update Shift Instance" at bounding box center [1037, 504] width 83 height 12
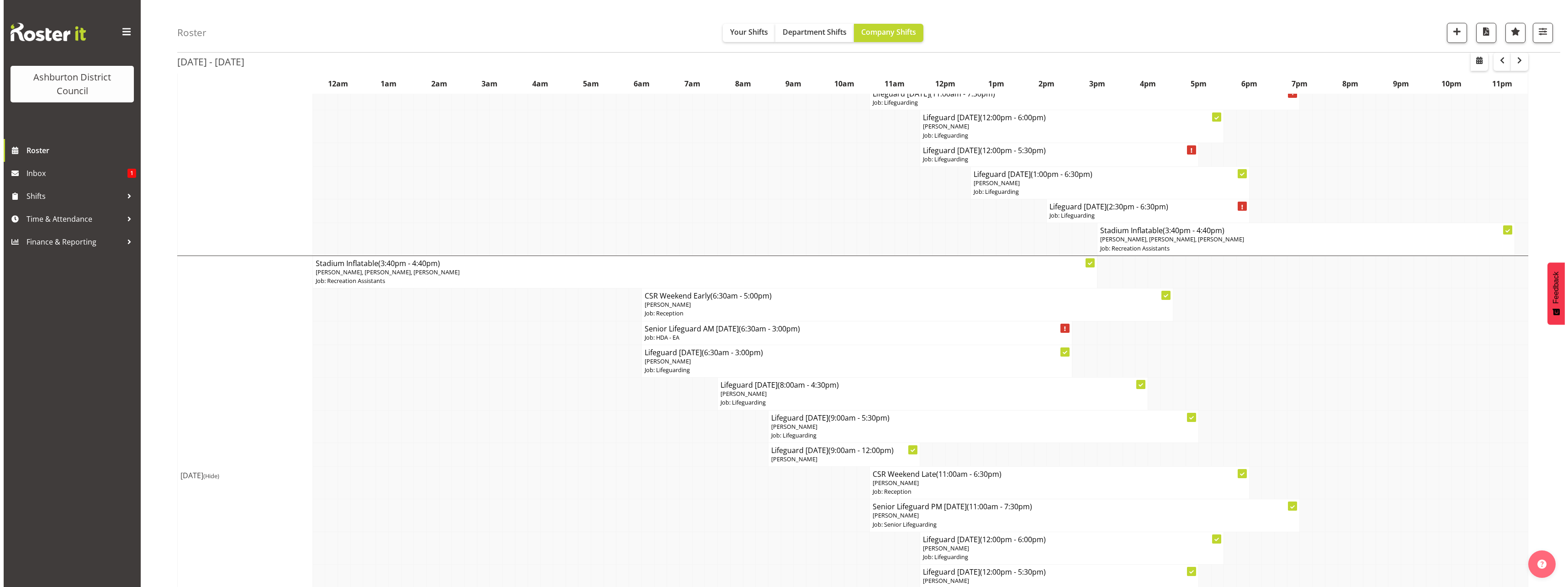
scroll to position [2172, 0]
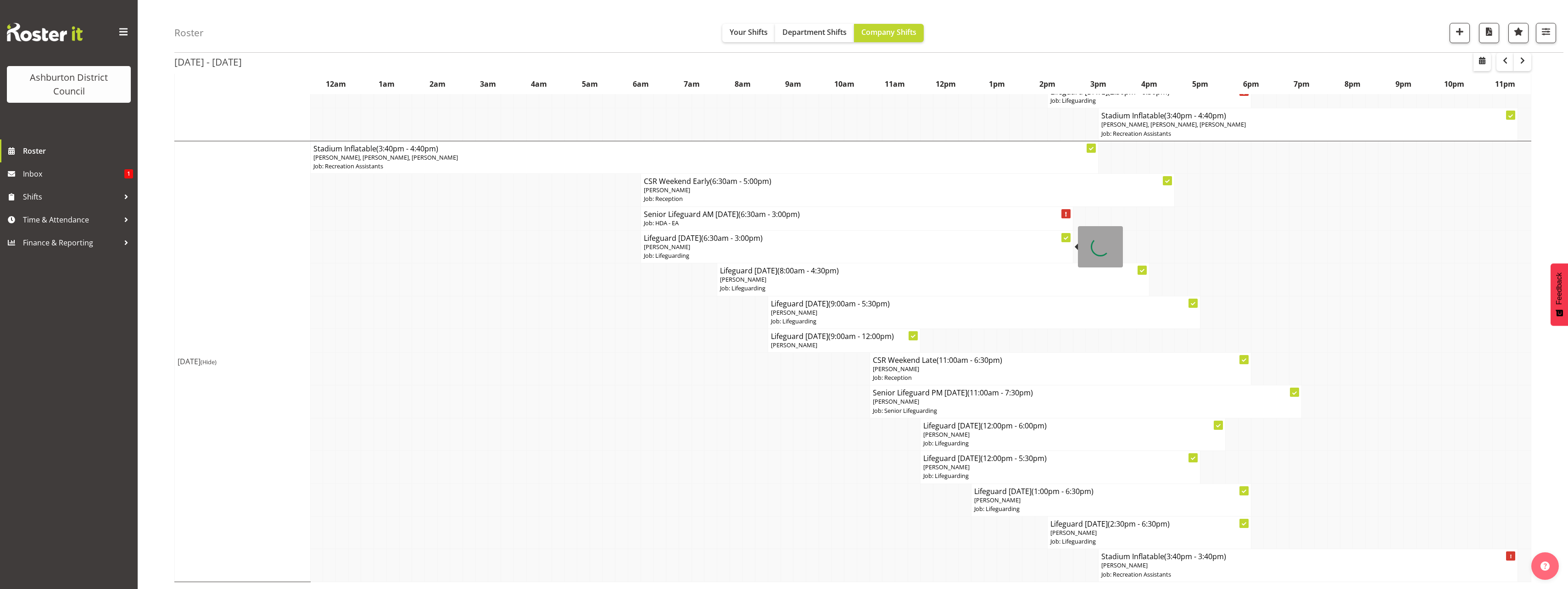
click at [695, 249] on p "Fletcher Nicol" at bounding box center [856, 247] width 426 height 9
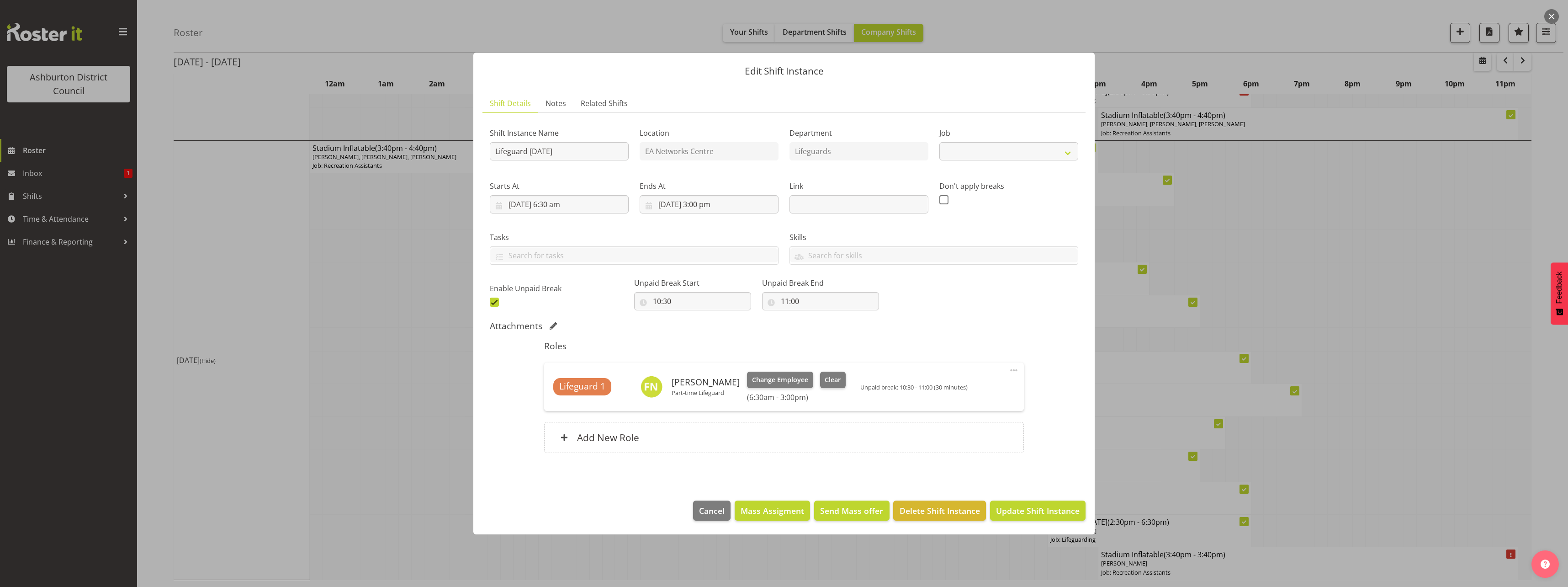
select select "38"
click at [827, 374] on span "Clear" at bounding box center [833, 379] width 16 height 10
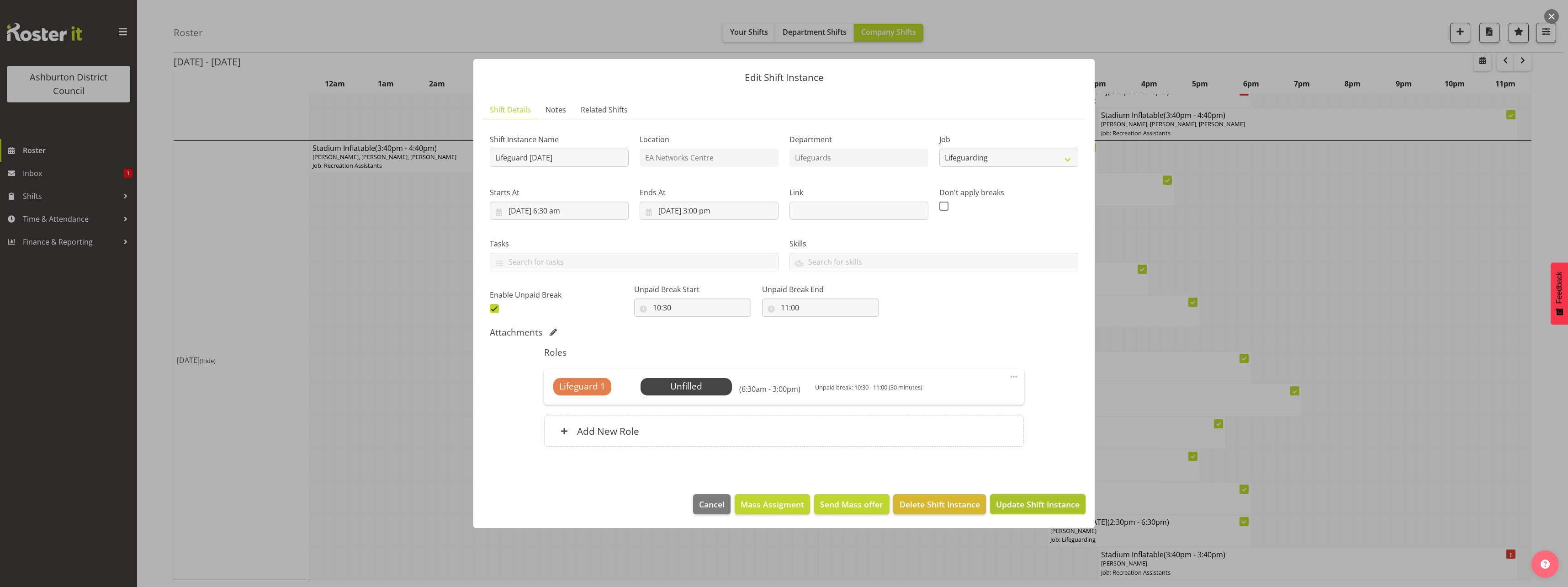
click at [1055, 502] on span "Update Shift Instance" at bounding box center [1037, 504] width 83 height 12
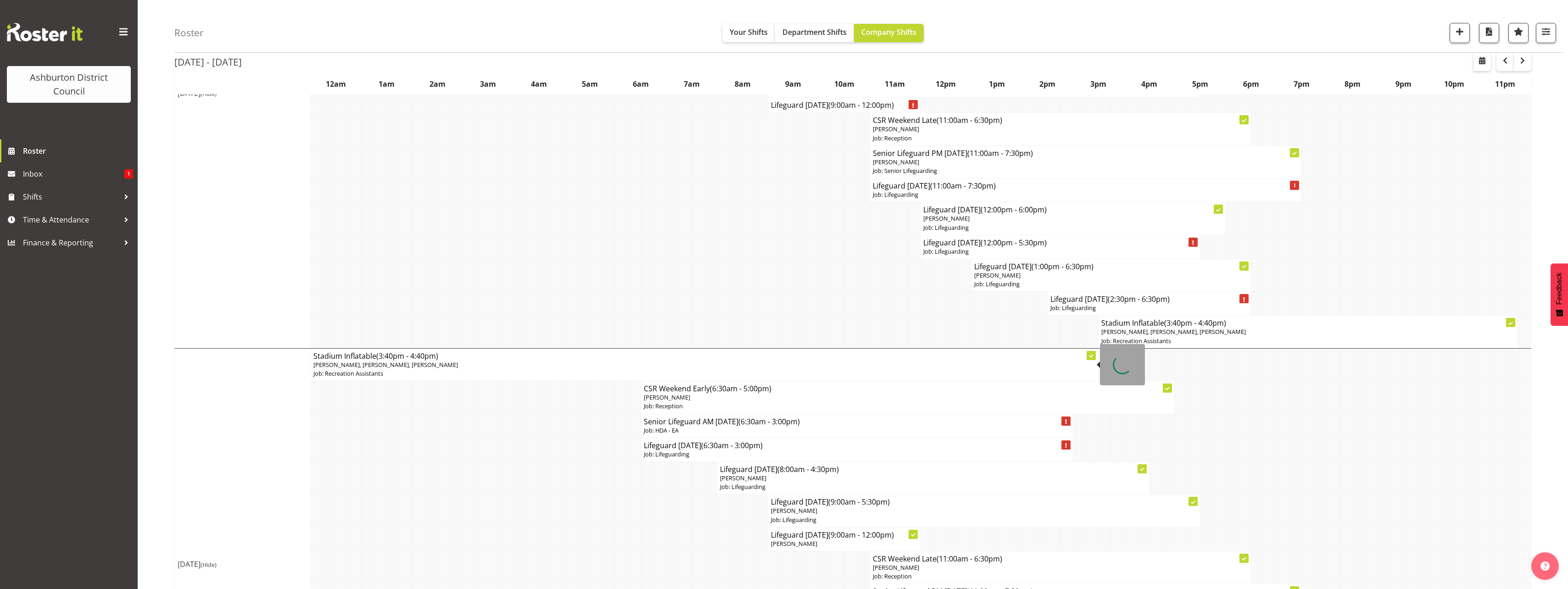
scroll to position [2018, 0]
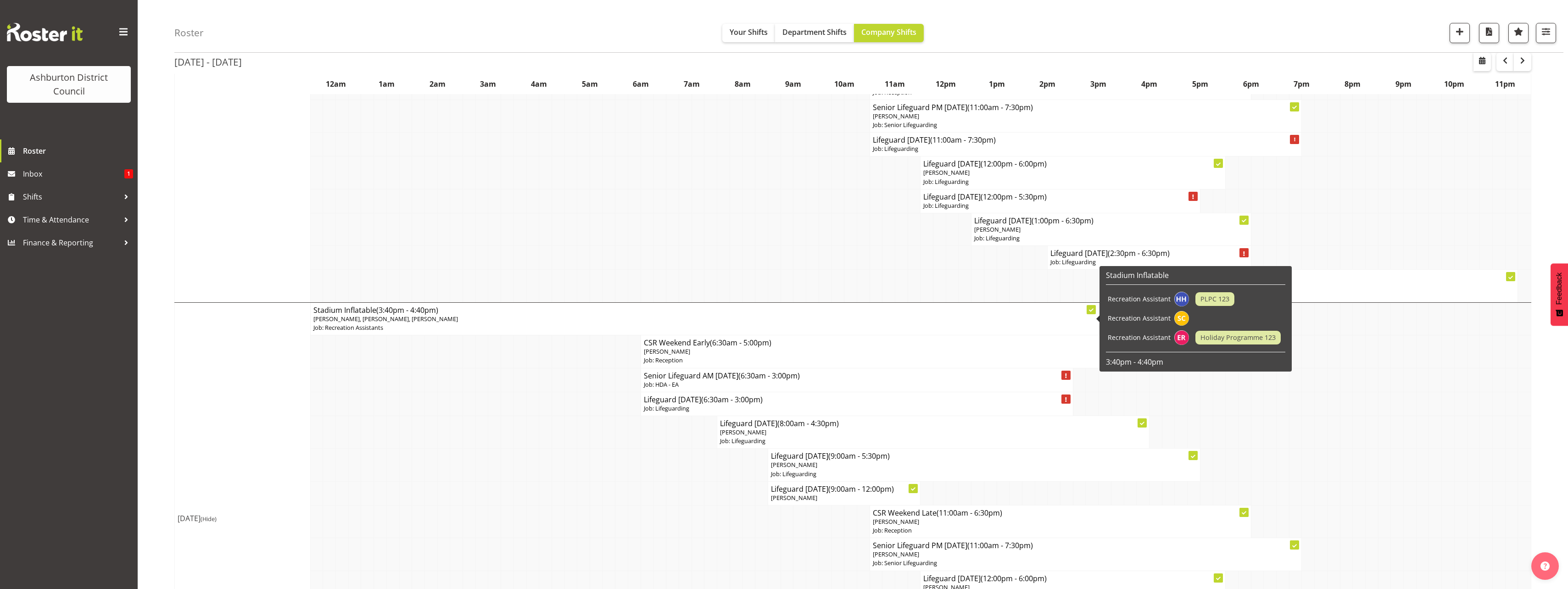
click at [585, 454] on td at bounding box center [583, 464] width 13 height 32
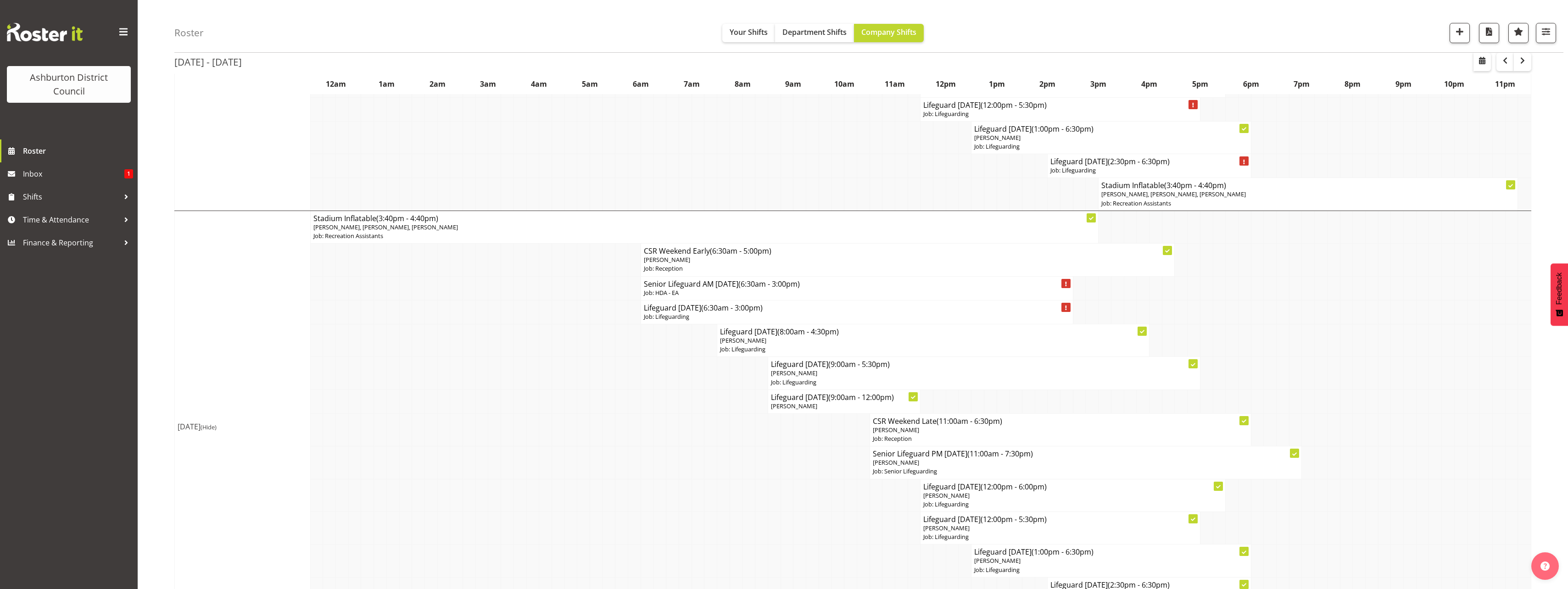
click at [1442, 27] on div "1 Locations Clear Art Gallery & Museum EA Networks Centre Library Select All De…" at bounding box center [1499, 33] width 114 height 20
click at [1460, 38] on button "button" at bounding box center [1459, 33] width 20 height 20
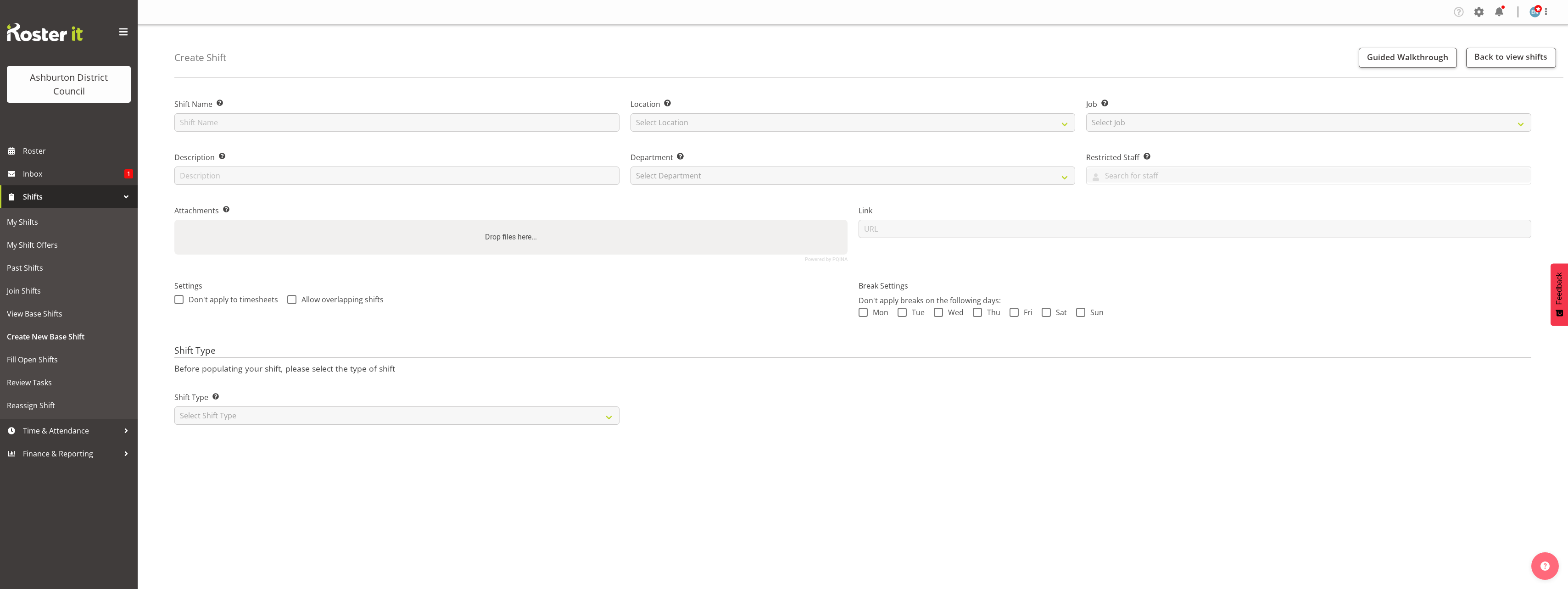
click at [1478, 11] on span at bounding box center [1479, 12] width 15 height 15
click at [1400, 101] on link "Employees" at bounding box center [1423, 99] width 127 height 16
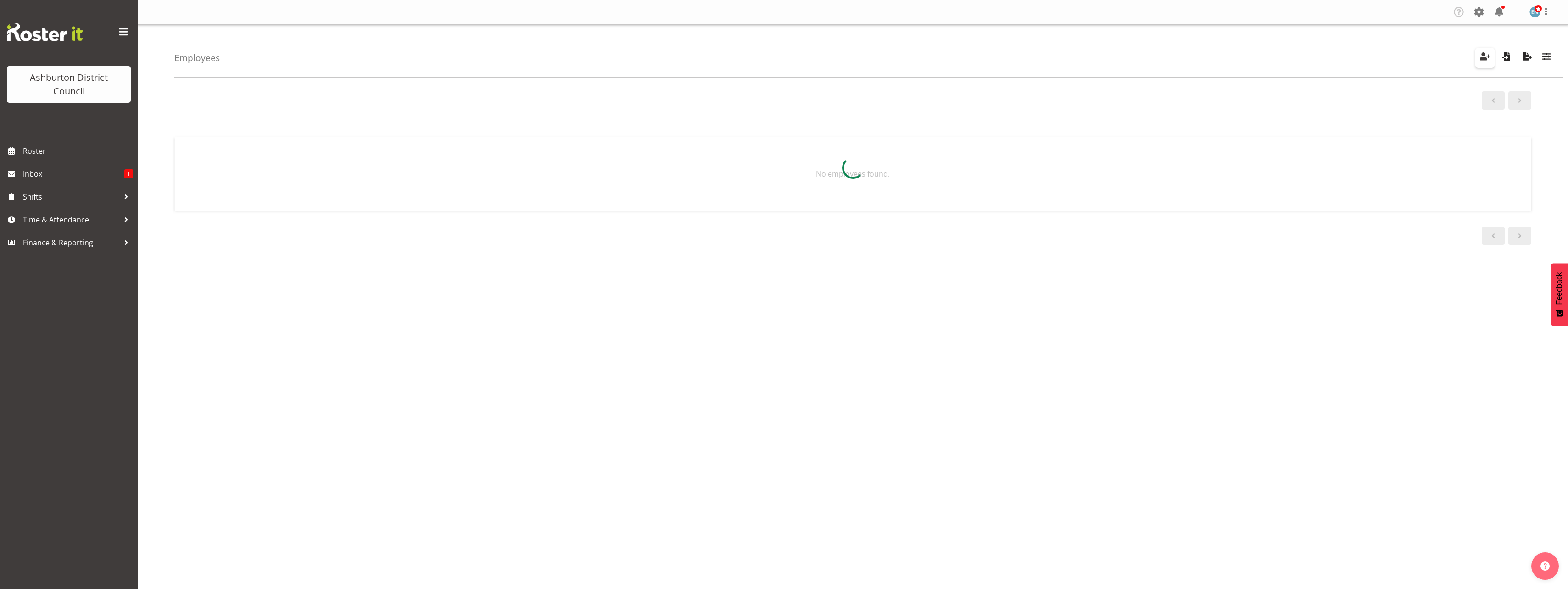
click at [1483, 52] on span "button" at bounding box center [1485, 57] width 12 height 12
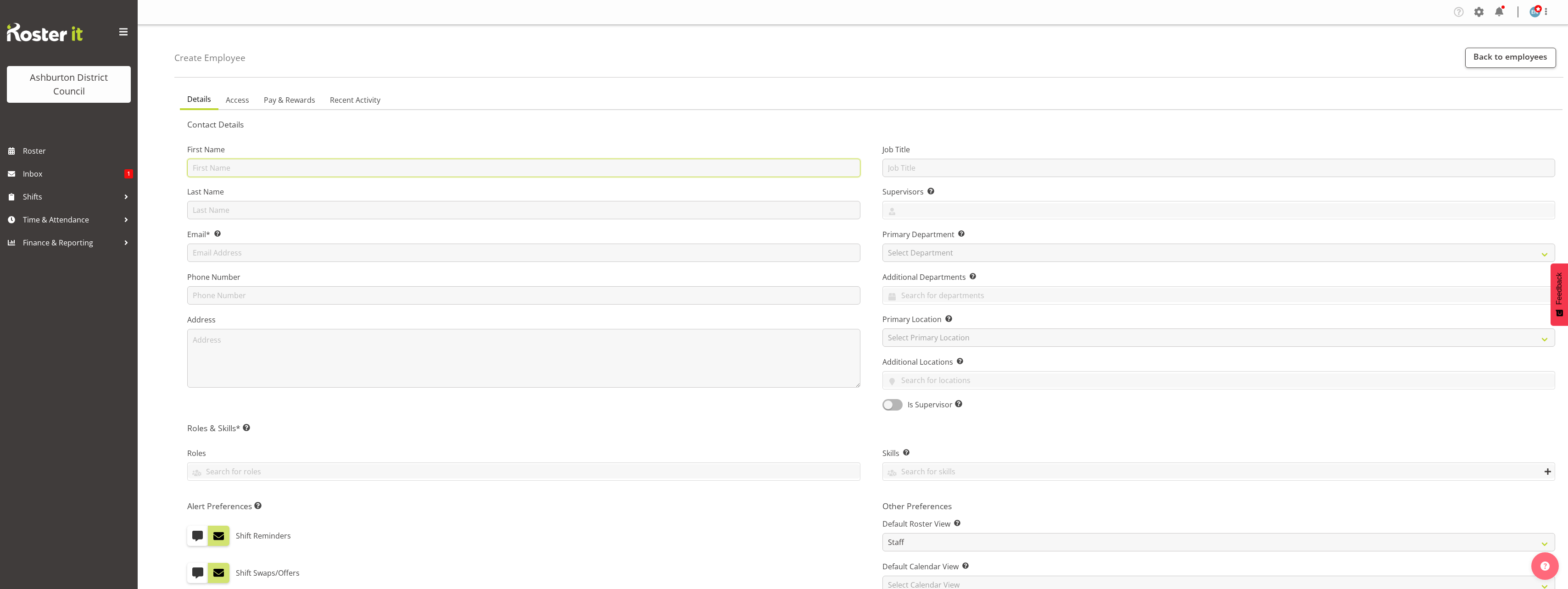
click at [259, 168] on input "text" at bounding box center [523, 168] width 673 height 18
type input "Tracy"
click at [224, 210] on input "text" at bounding box center [523, 210] width 673 height 18
type input "Owens"
click at [262, 249] on input "text" at bounding box center [523, 253] width 673 height 18
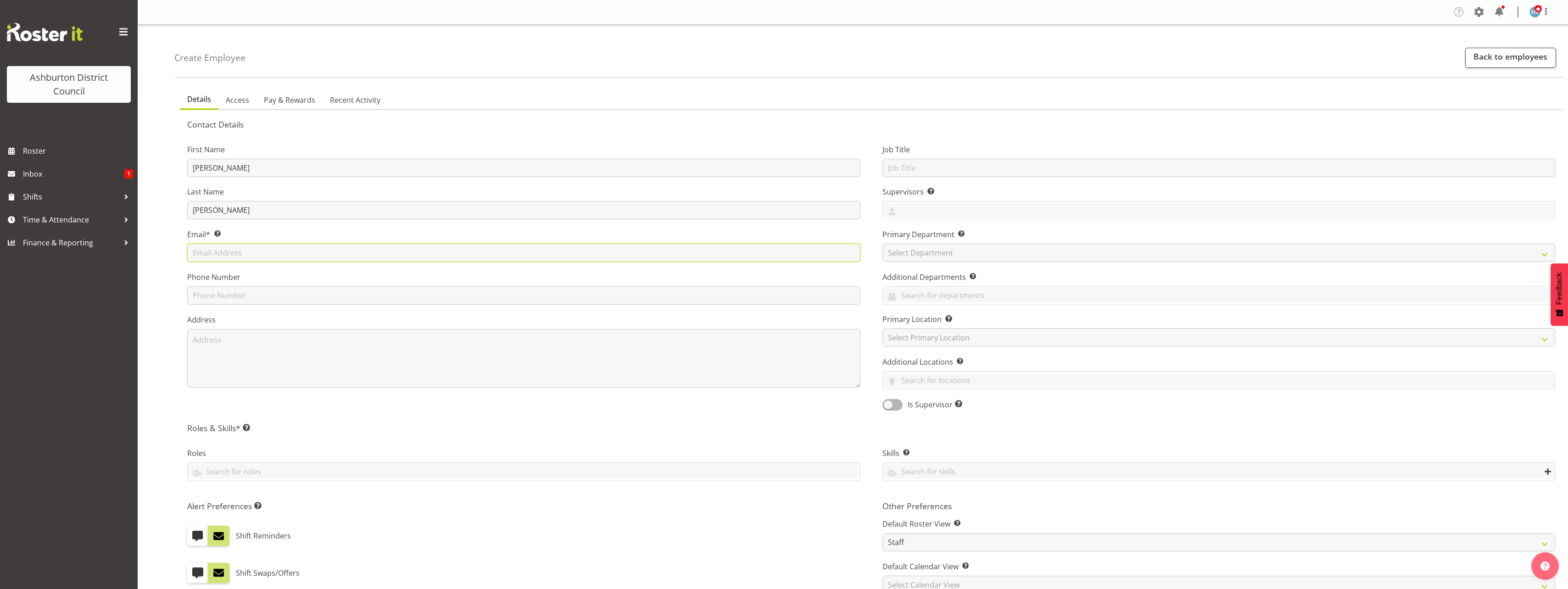
click at [267, 247] on input "text" at bounding box center [523, 253] width 673 height 18
type input "r"
type input "tracyanneowens1990@icloud.com"
click at [275, 295] on input "text" at bounding box center [523, 295] width 673 height 18
type input "0273008840"
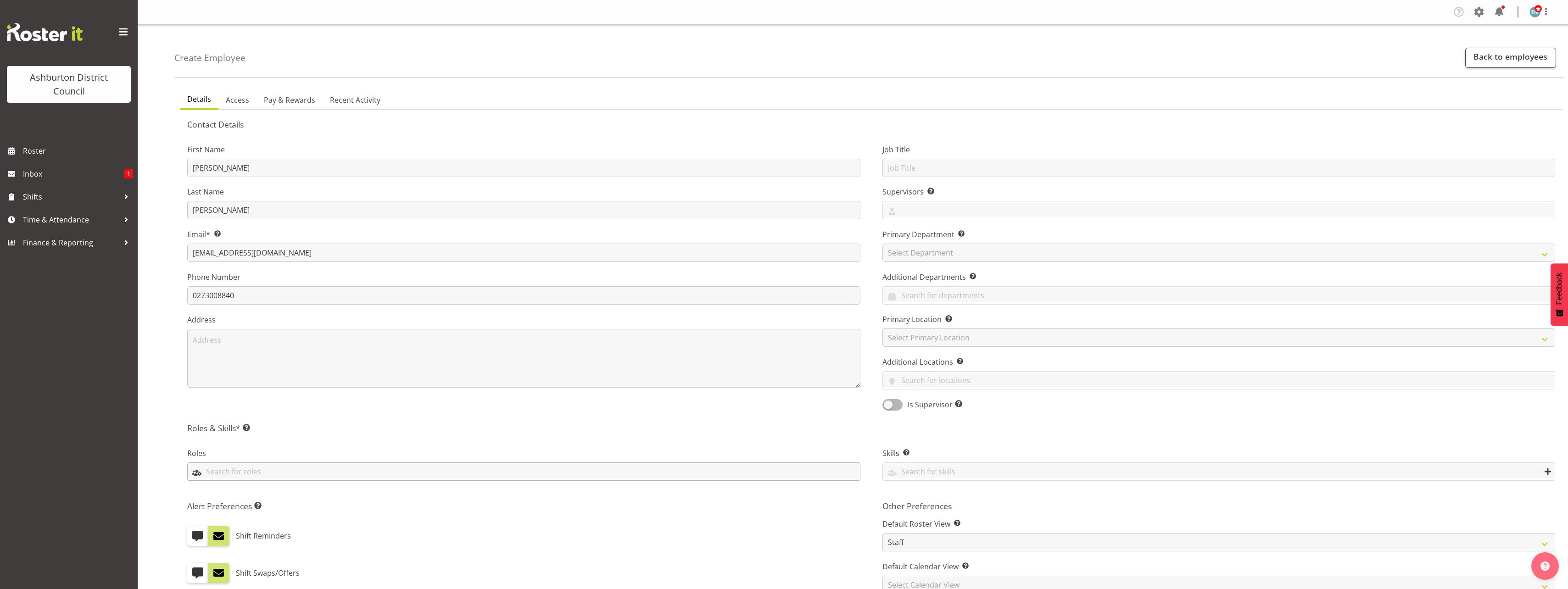
click at [268, 475] on input "text" at bounding box center [524, 471] width 672 height 14
click at [235, 564] on link "LTS" at bounding box center [524, 565] width 672 height 16
click at [262, 496] on span "Recreation Assistant" at bounding box center [230, 494] width 71 height 10
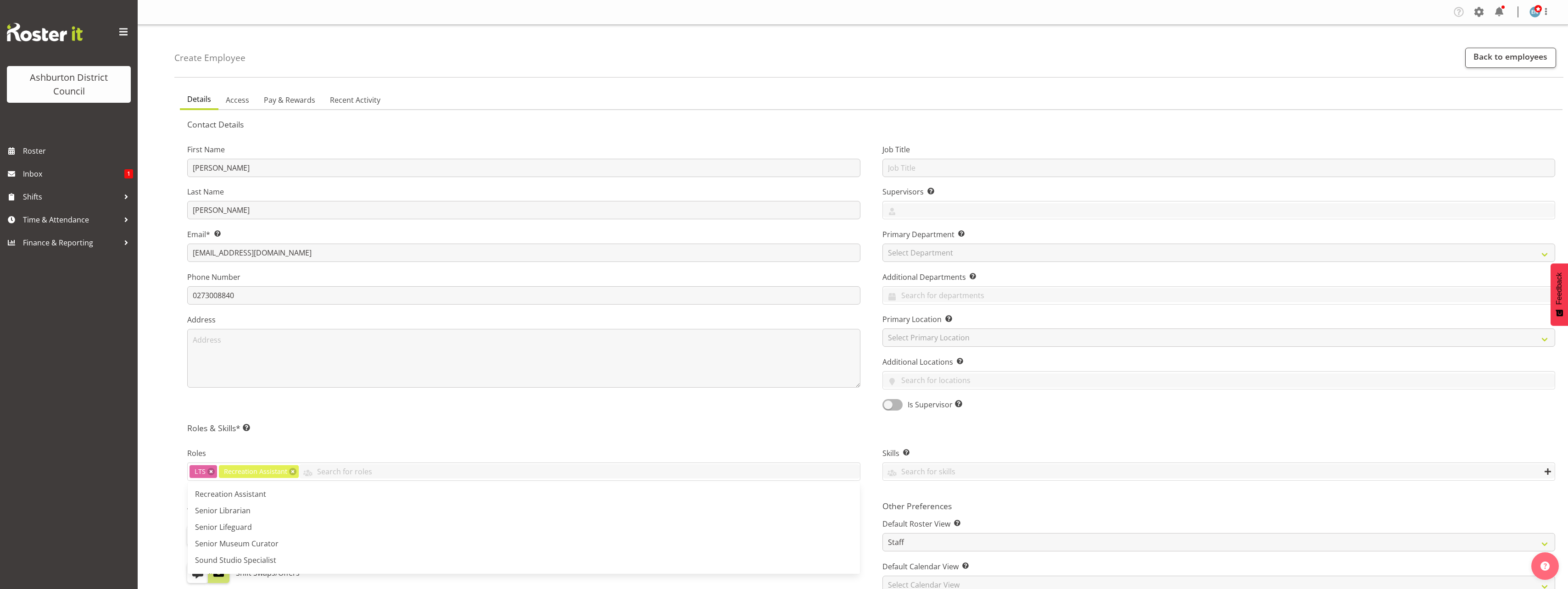
click at [576, 424] on h5 "Roles & Skills* This is a required field. Add as many roles and skills as requi…" at bounding box center [870, 428] width 1367 height 10
click at [945, 174] on input "text" at bounding box center [1218, 168] width 673 height 18
type input "Rec Assistant"
click at [954, 210] on input "text" at bounding box center [1219, 210] width 672 height 14
click at [952, 285] on link "Ellen McManus" at bounding box center [1219, 282] width 672 height 16
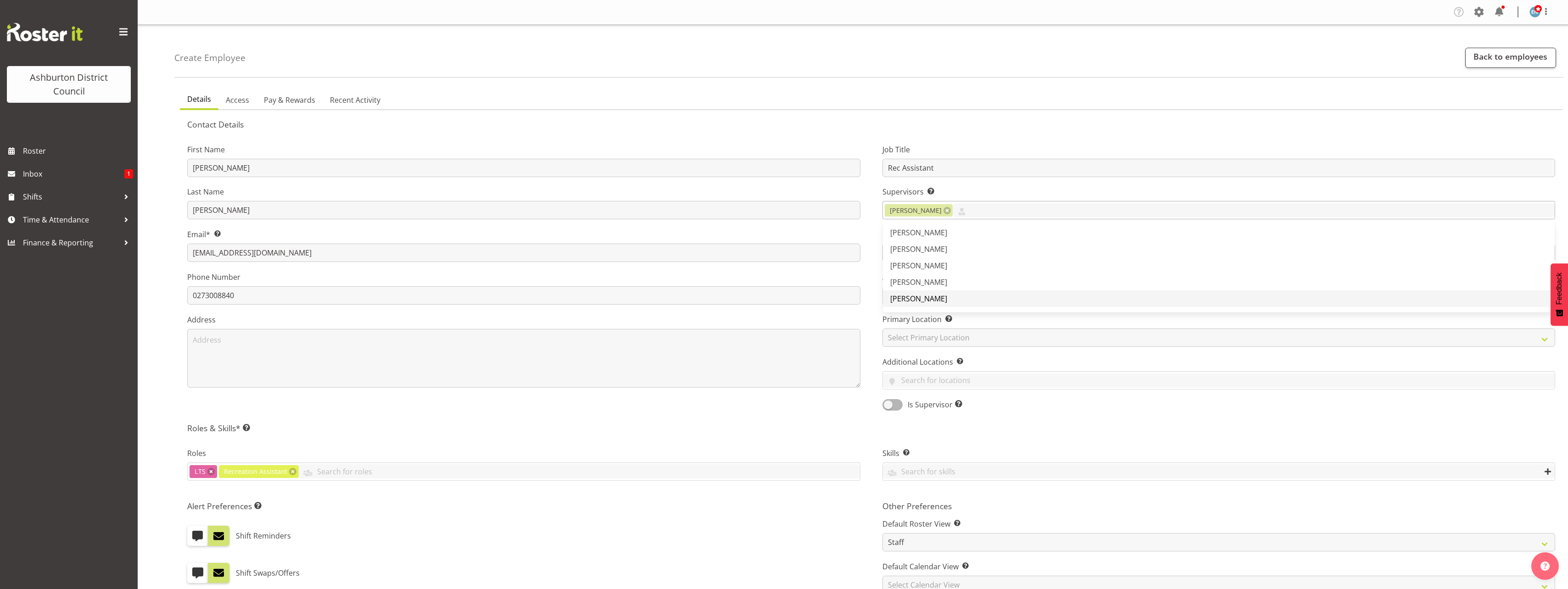
click at [954, 301] on link "Hayley Dickson" at bounding box center [1219, 298] width 672 height 16
click at [939, 246] on link "John Tarry" at bounding box center [1219, 240] width 672 height 16
click at [875, 243] on div "Job Title Rec Assistant Supervisors Select the employee’s supervisors, or the p…" at bounding box center [1218, 274] width 695 height 286
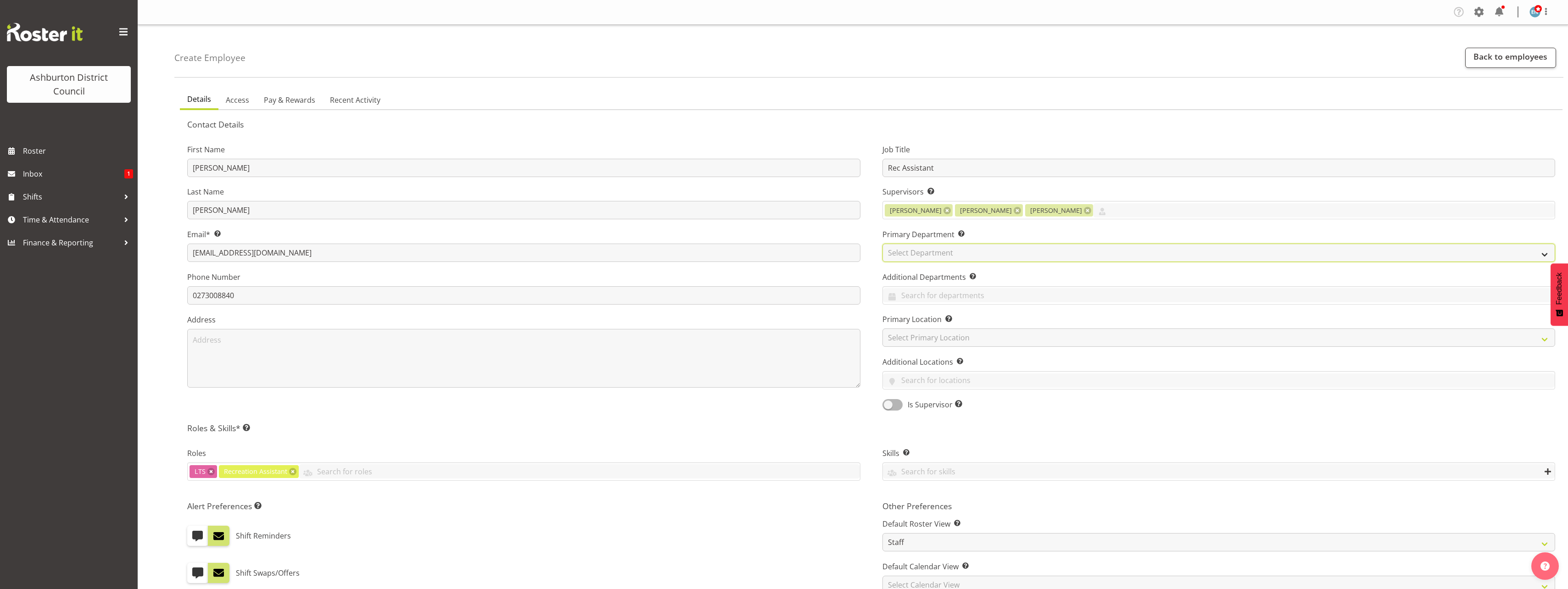
click at [916, 254] on select "Select Department AAGM Cleaning Customer Services Library Lifeguards Recreation…" at bounding box center [1218, 253] width 673 height 18
select select "83"
click at [882, 244] on select "Select Department AAGM Cleaning Customer Services Library Lifeguards Recreation…" at bounding box center [1218, 253] width 673 height 18
click at [942, 331] on select "Select Primary Location Art Gallery & Museum EA Networks Centre Library" at bounding box center [1218, 337] width 673 height 18
click at [938, 293] on input "text" at bounding box center [1219, 294] width 672 height 14
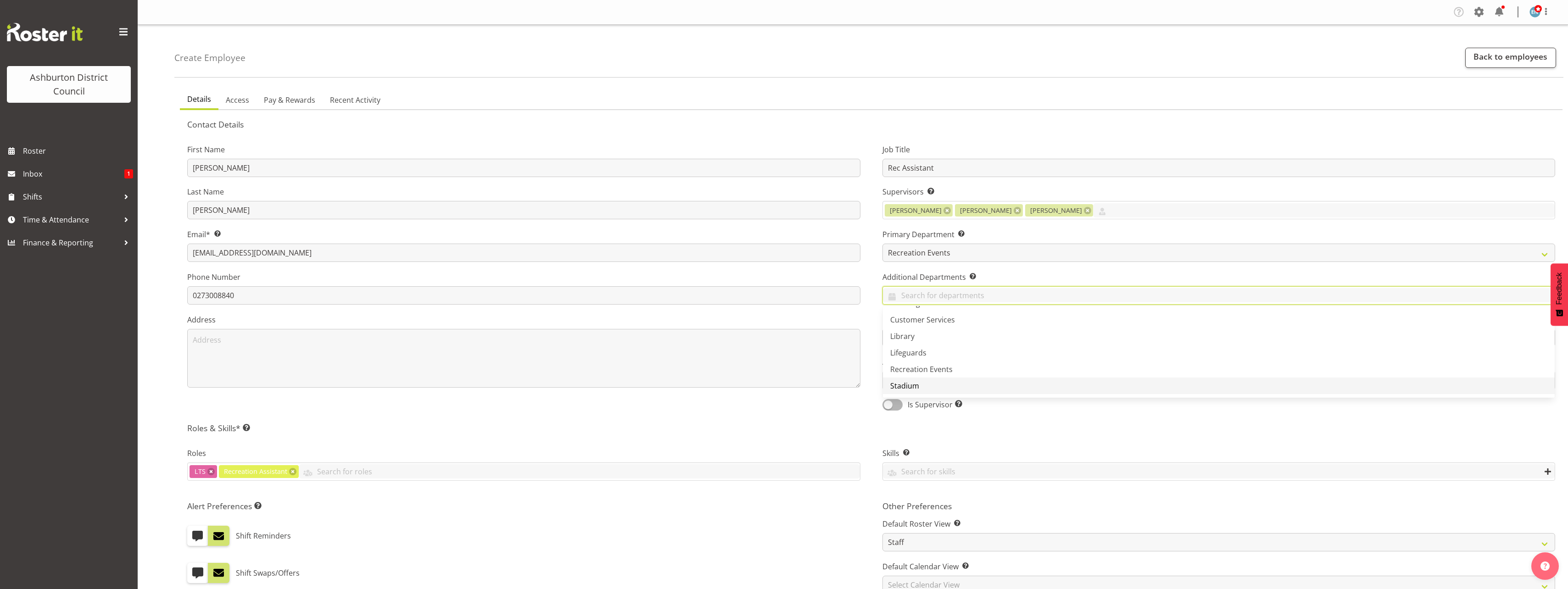
click at [927, 383] on link "Stadium" at bounding box center [1219, 386] width 672 height 16
click at [874, 320] on div "Job Title Rec Assistant Supervisors Select the employee’s supervisors, or the p…" at bounding box center [1218, 274] width 695 height 286
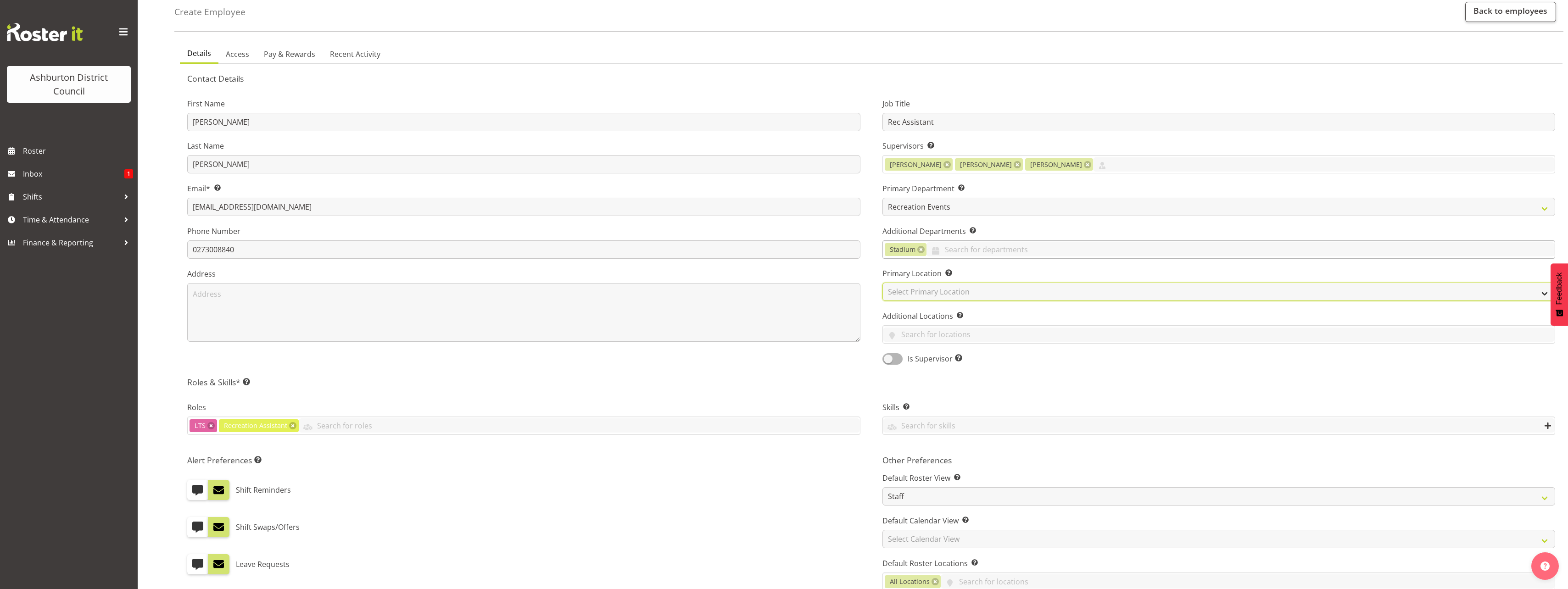
click at [984, 293] on select "Select Primary Location Art Gallery & Museum EA Networks Centre Library" at bounding box center [1218, 291] width 673 height 18
select select "64"
click at [882, 282] on select "Select Primary Location Art Gallery & Museum EA Networks Centre Library" at bounding box center [1218, 291] width 673 height 18
click at [866, 385] on h5 "Roles & Skills* This is a required field. Add as many roles and skills as requi…" at bounding box center [870, 382] width 1367 height 10
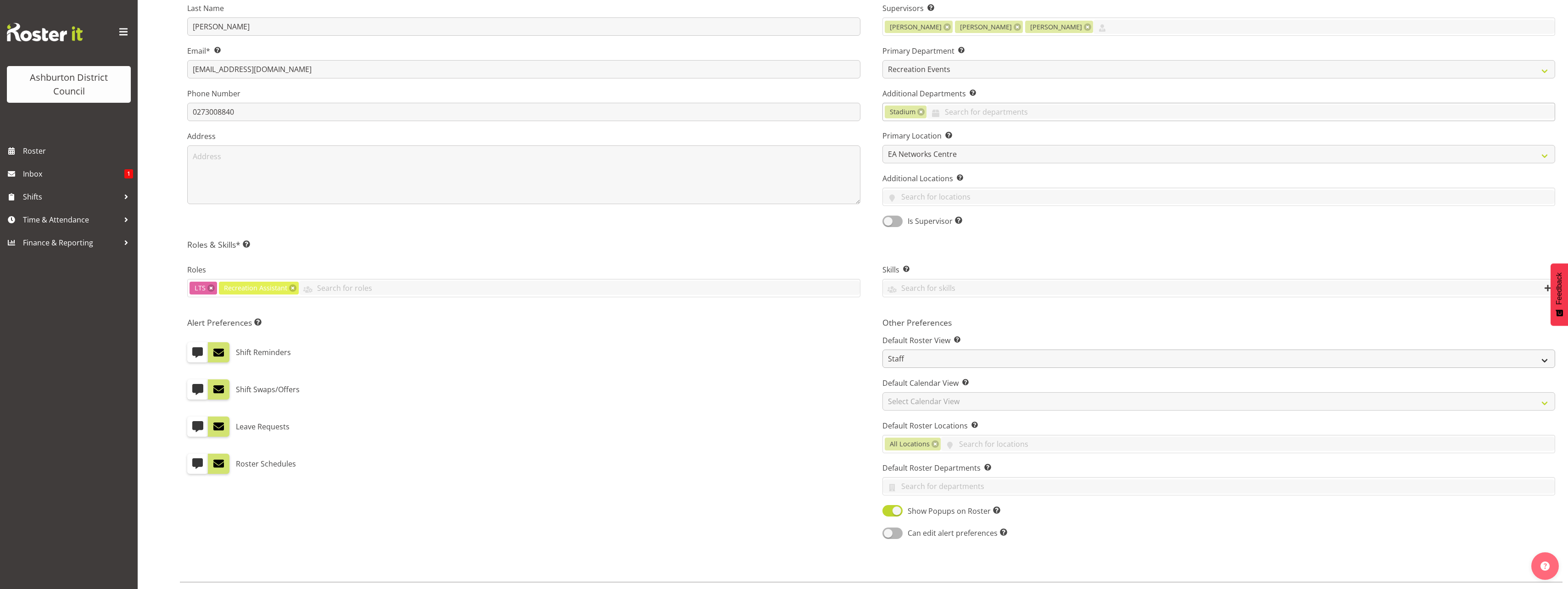
scroll to position [228, 0]
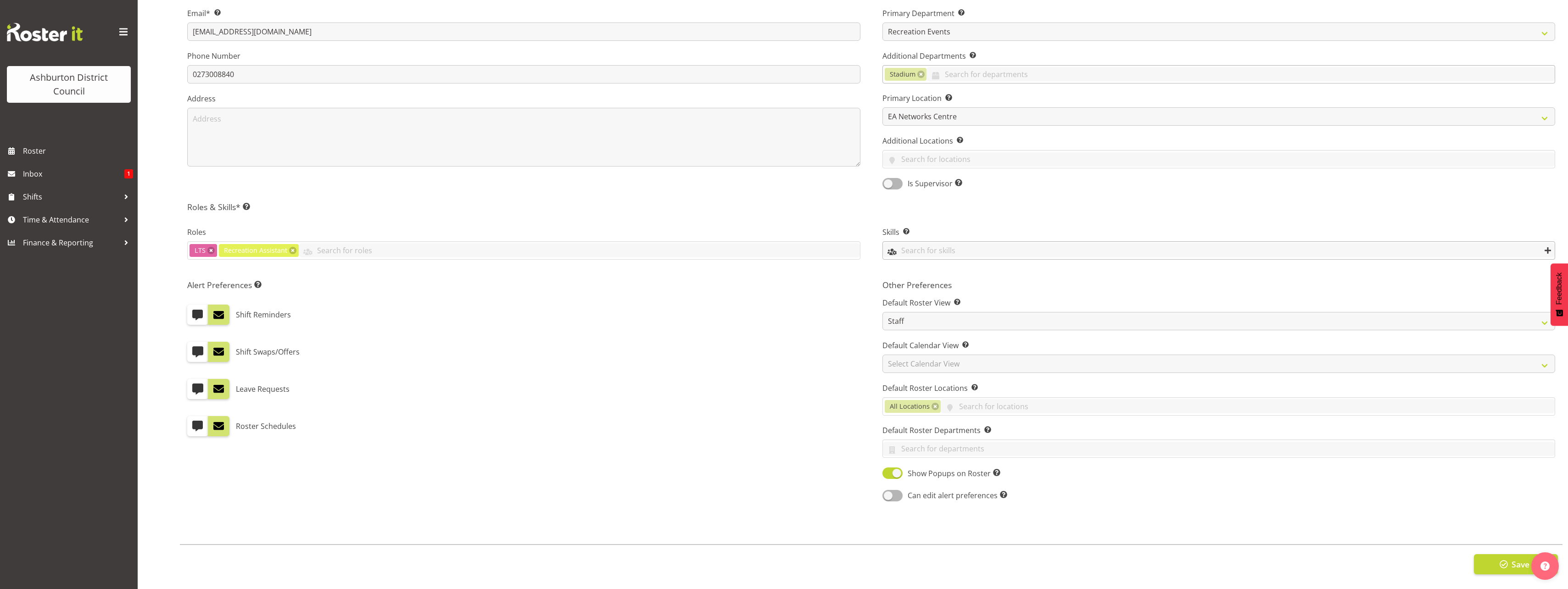
click at [928, 243] on input "text" at bounding box center [1219, 250] width 672 height 14
click at [933, 338] on link "Holiday Programme" at bounding box center [1219, 338] width 672 height 16
click at [858, 351] on div "Shift Swaps/Offers" at bounding box center [523, 351] width 673 height 20
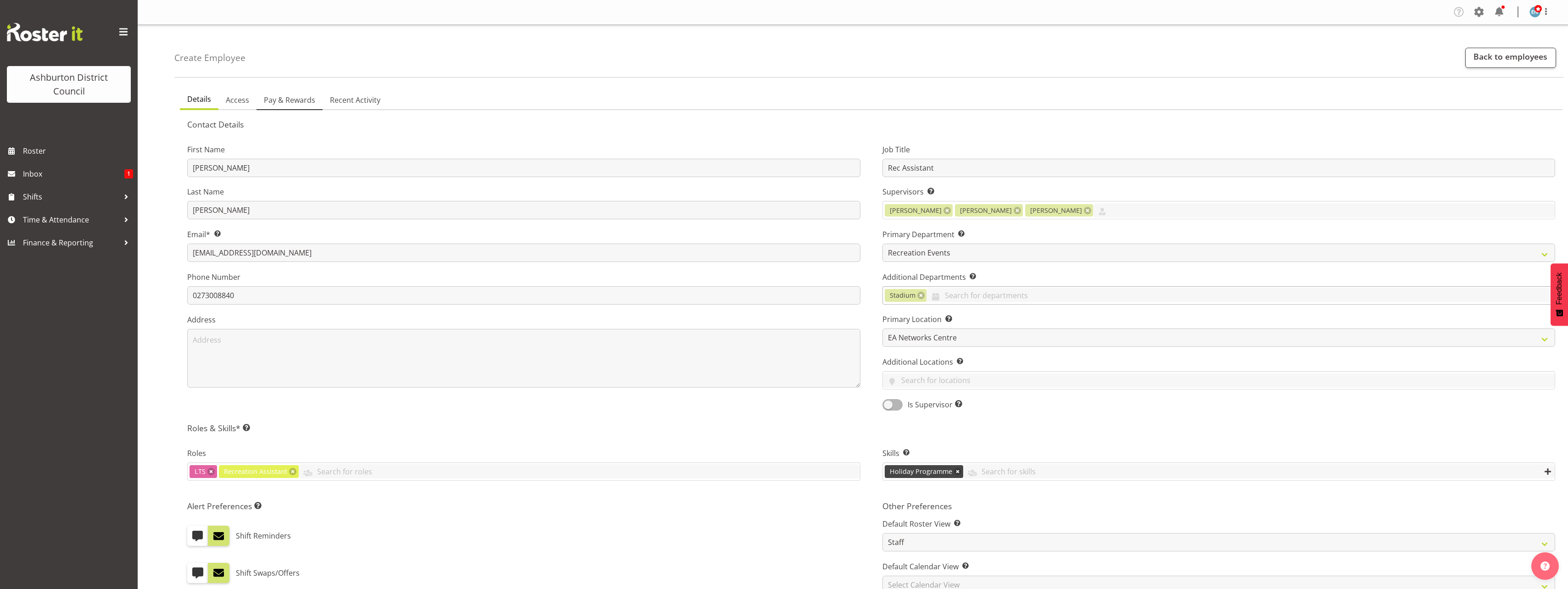
click at [284, 101] on span "Pay & Rewards" at bounding box center [290, 100] width 51 height 11
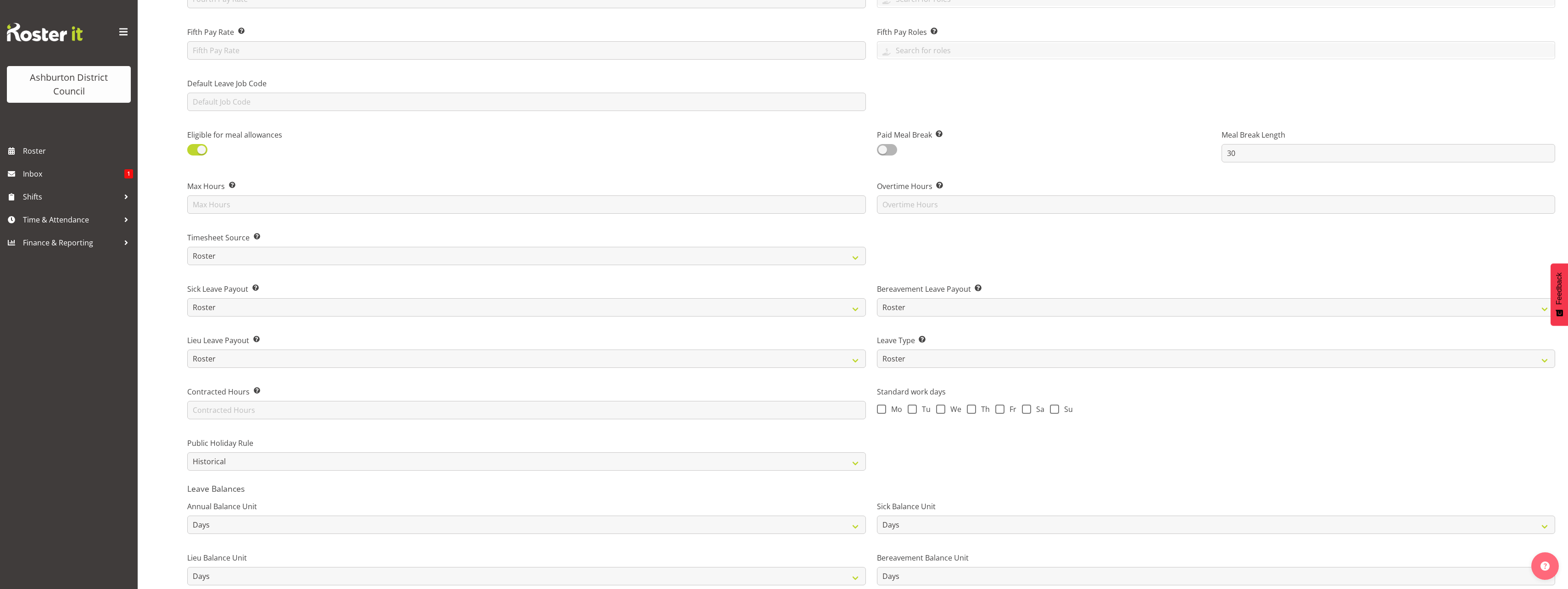
scroll to position [445, 0]
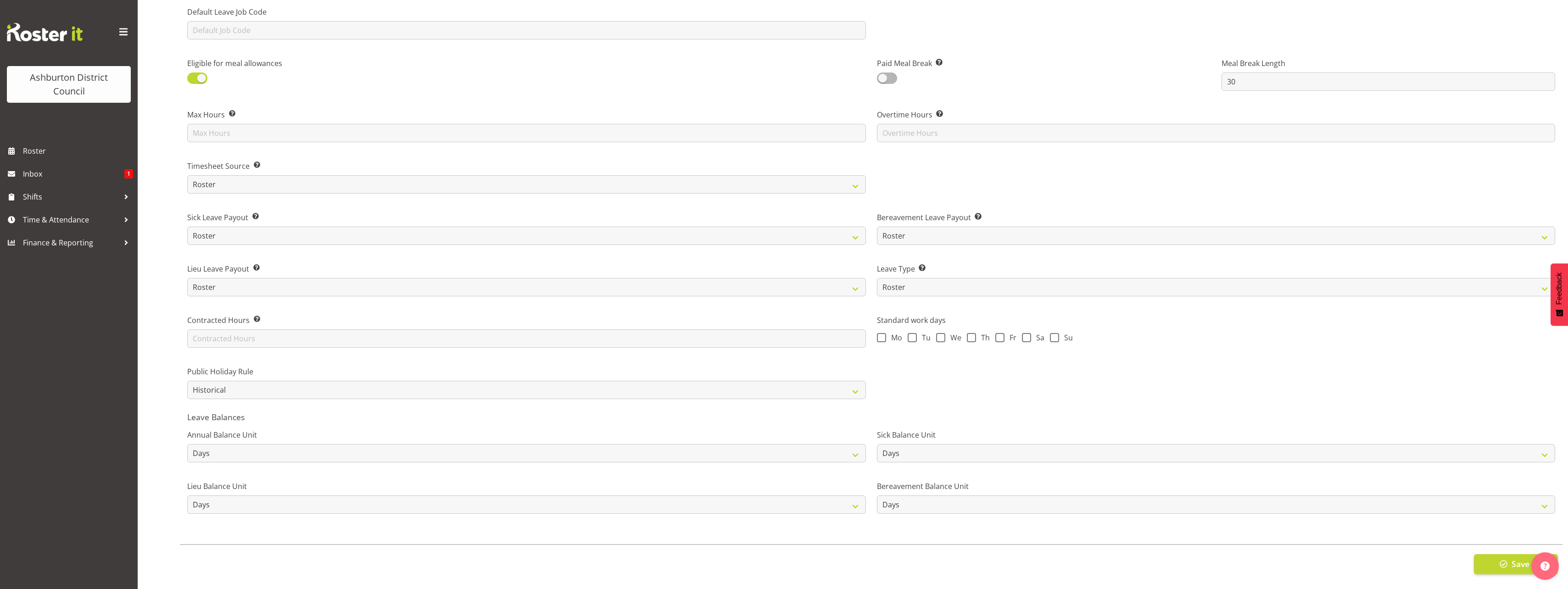
click at [1512, 546] on div "Save" at bounding box center [871, 563] width 1383 height 40
click at [1514, 558] on span "Save" at bounding box center [1520, 564] width 18 height 12
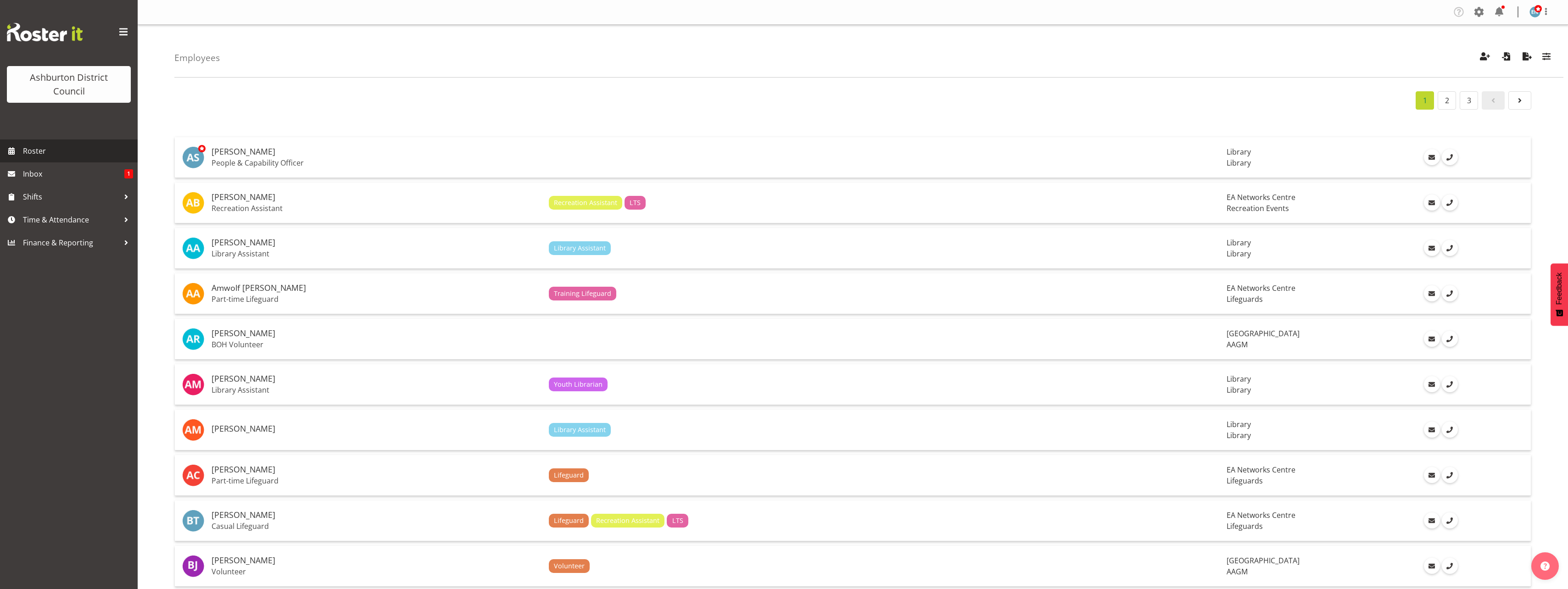
click at [26, 151] on span "Roster" at bounding box center [78, 151] width 110 height 14
